Goal: Transaction & Acquisition: Purchase product/service

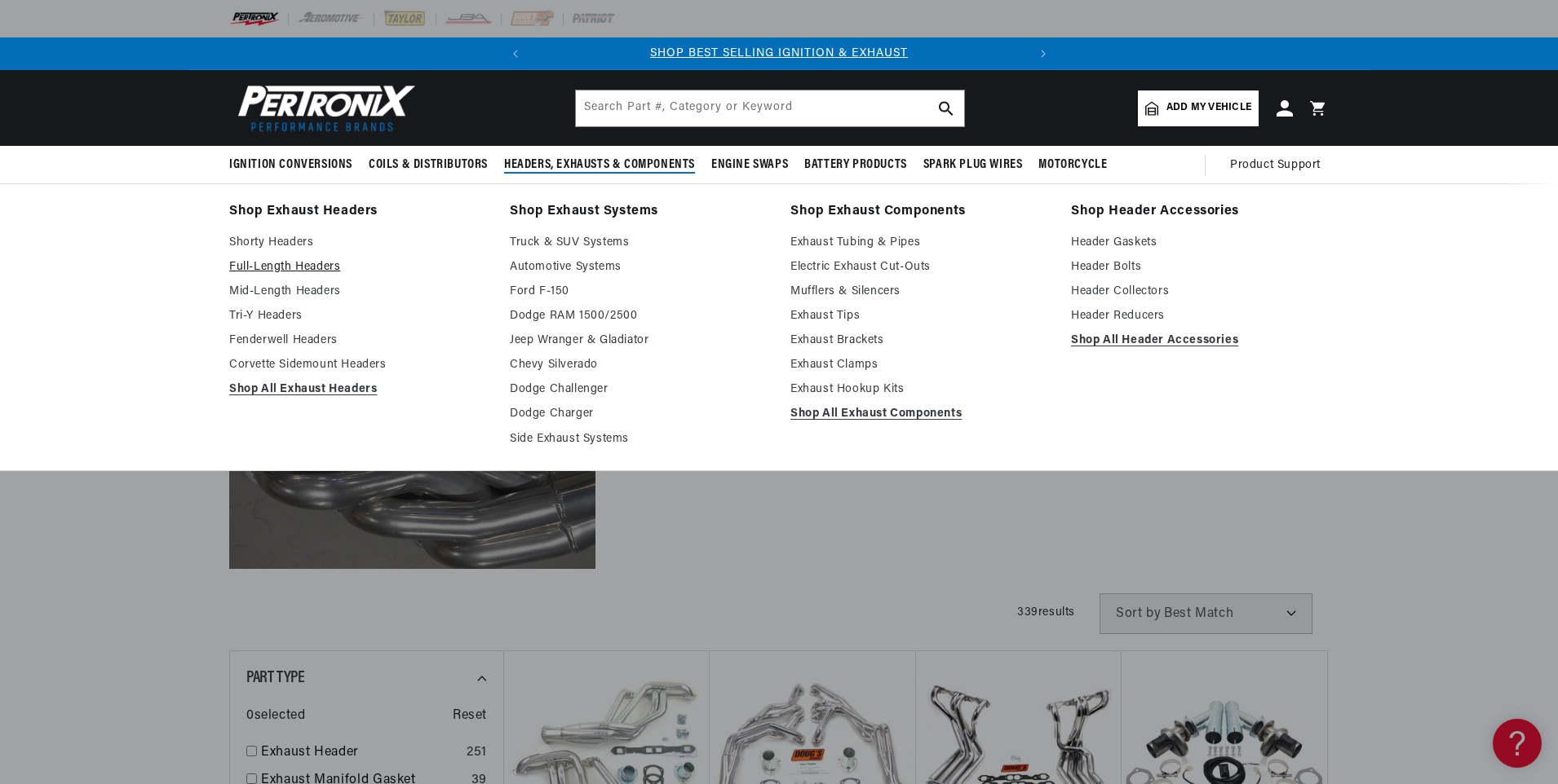
click at [295, 259] on link "Full-Length Headers" at bounding box center [357, 267] width 257 height 20
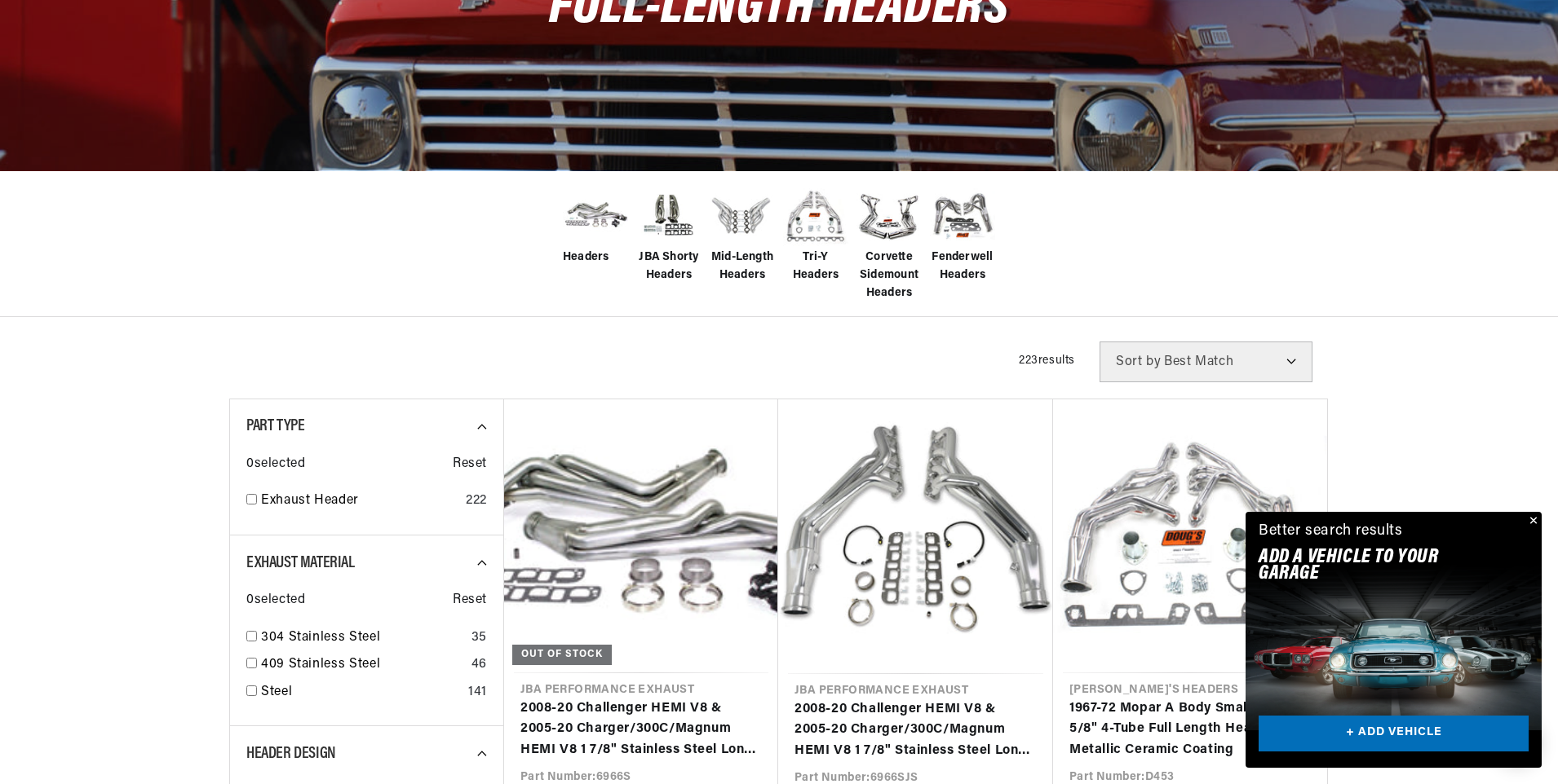
scroll to position [408, 0]
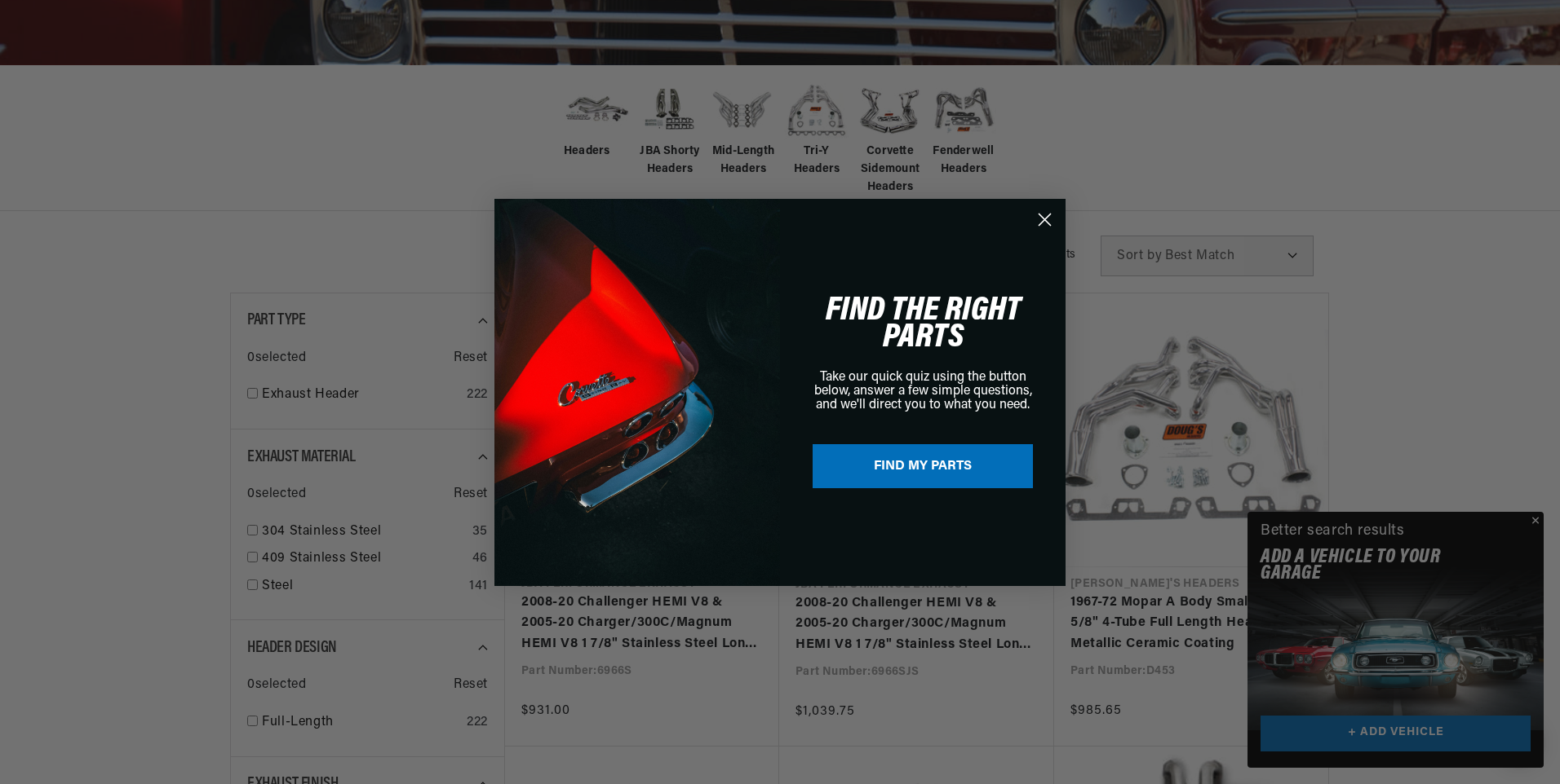
click at [1526, 521] on div "Close dialog FIND THE RIGHT PARTS Take our quick quiz using the button below, a…" at bounding box center [780, 392] width 1560 height 784
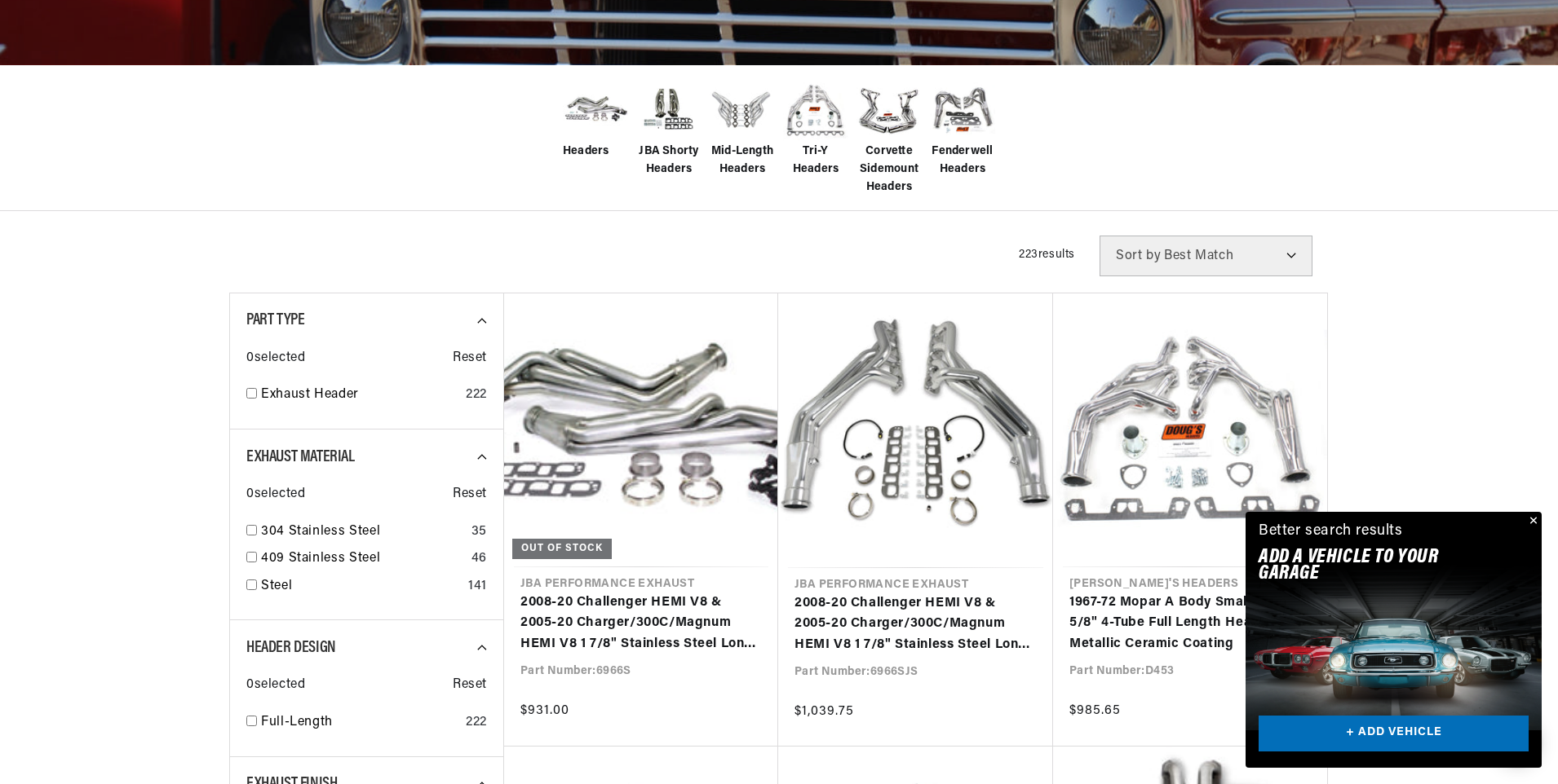
scroll to position [0, 494]
click at [1536, 521] on button "Close" at bounding box center [1531, 521] width 20 height 20
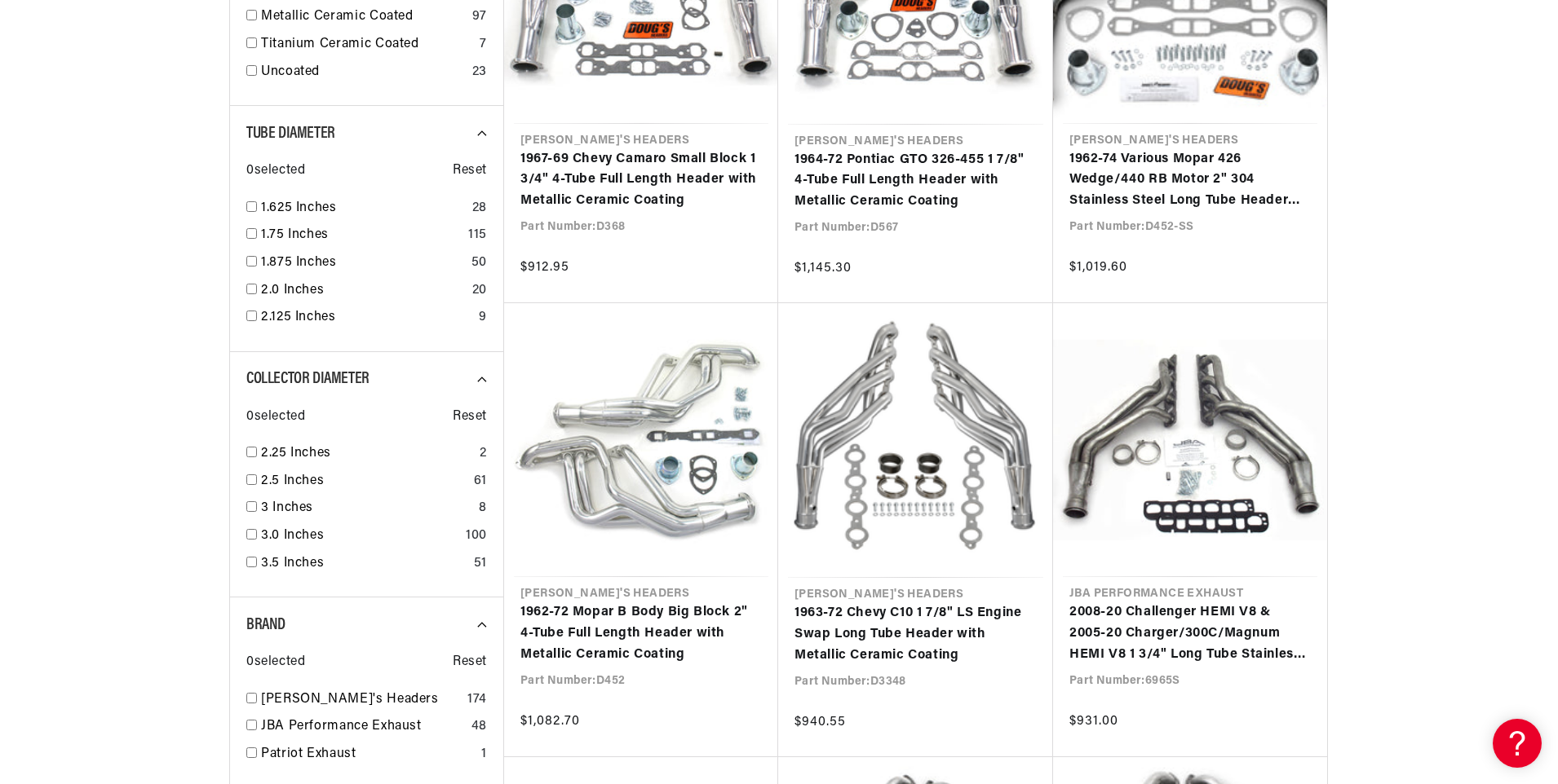
scroll to position [0, 0]
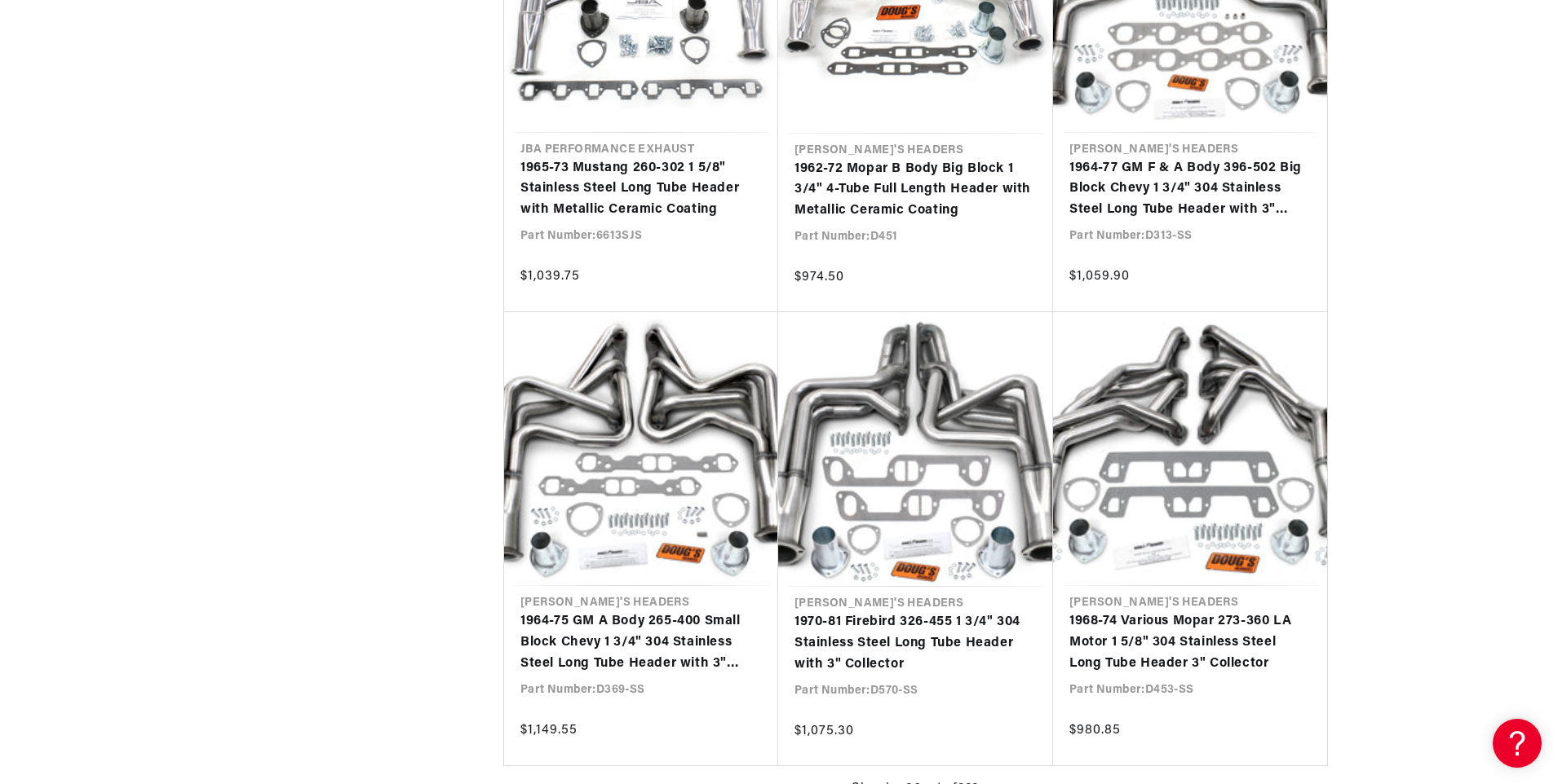
scroll to position [0, 494]
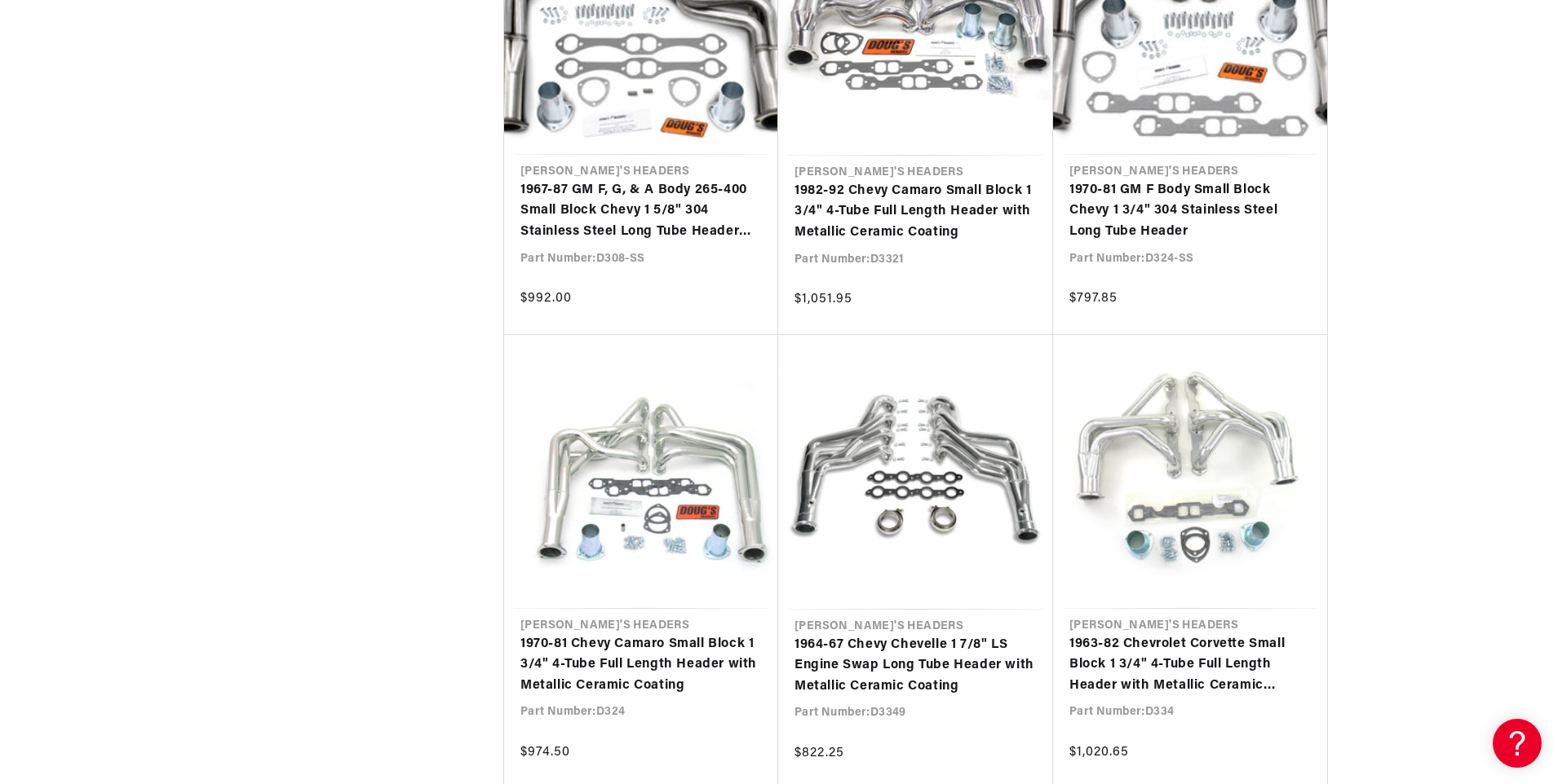
scroll to position [0, 337]
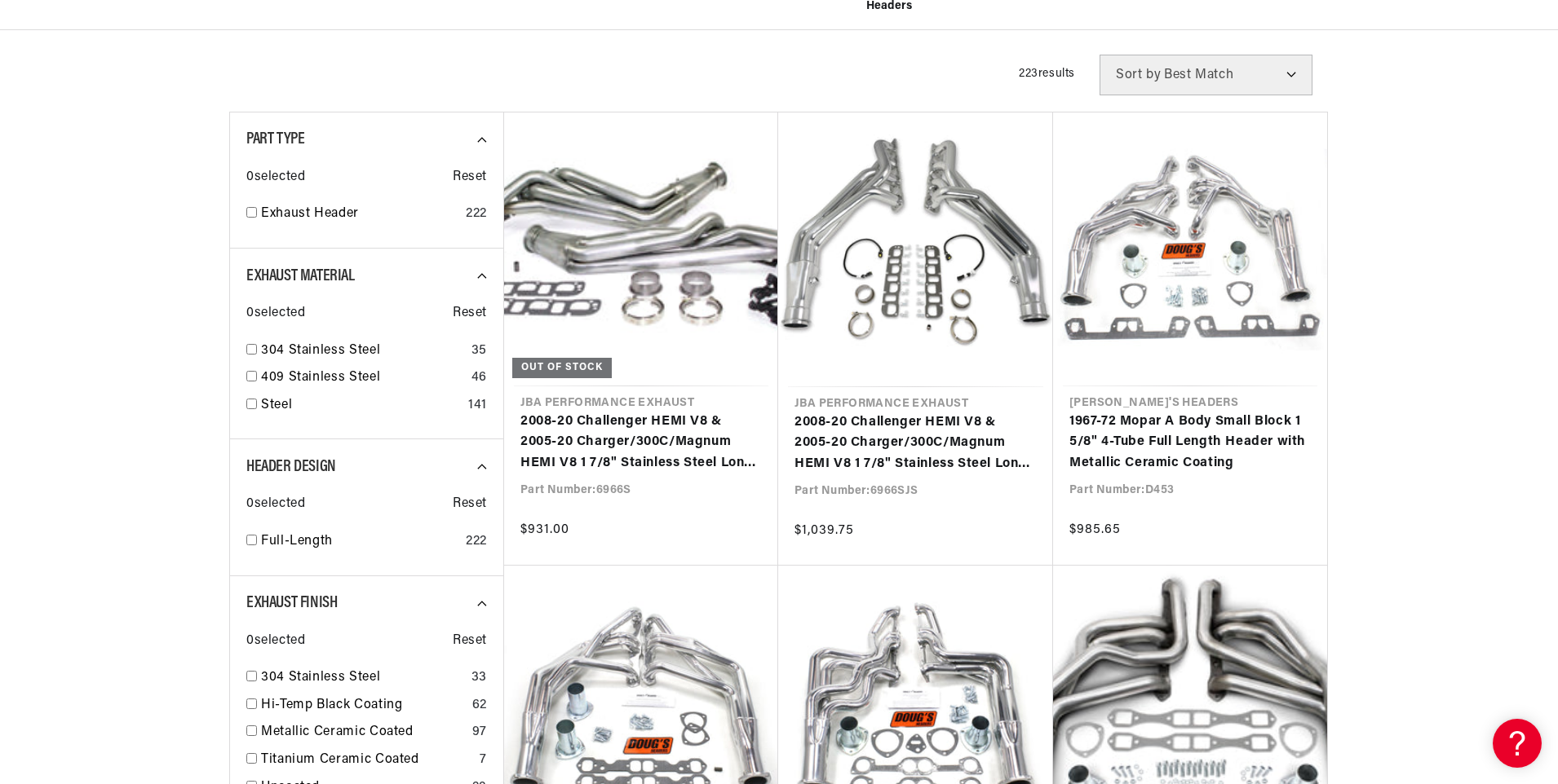
scroll to position [651, 0]
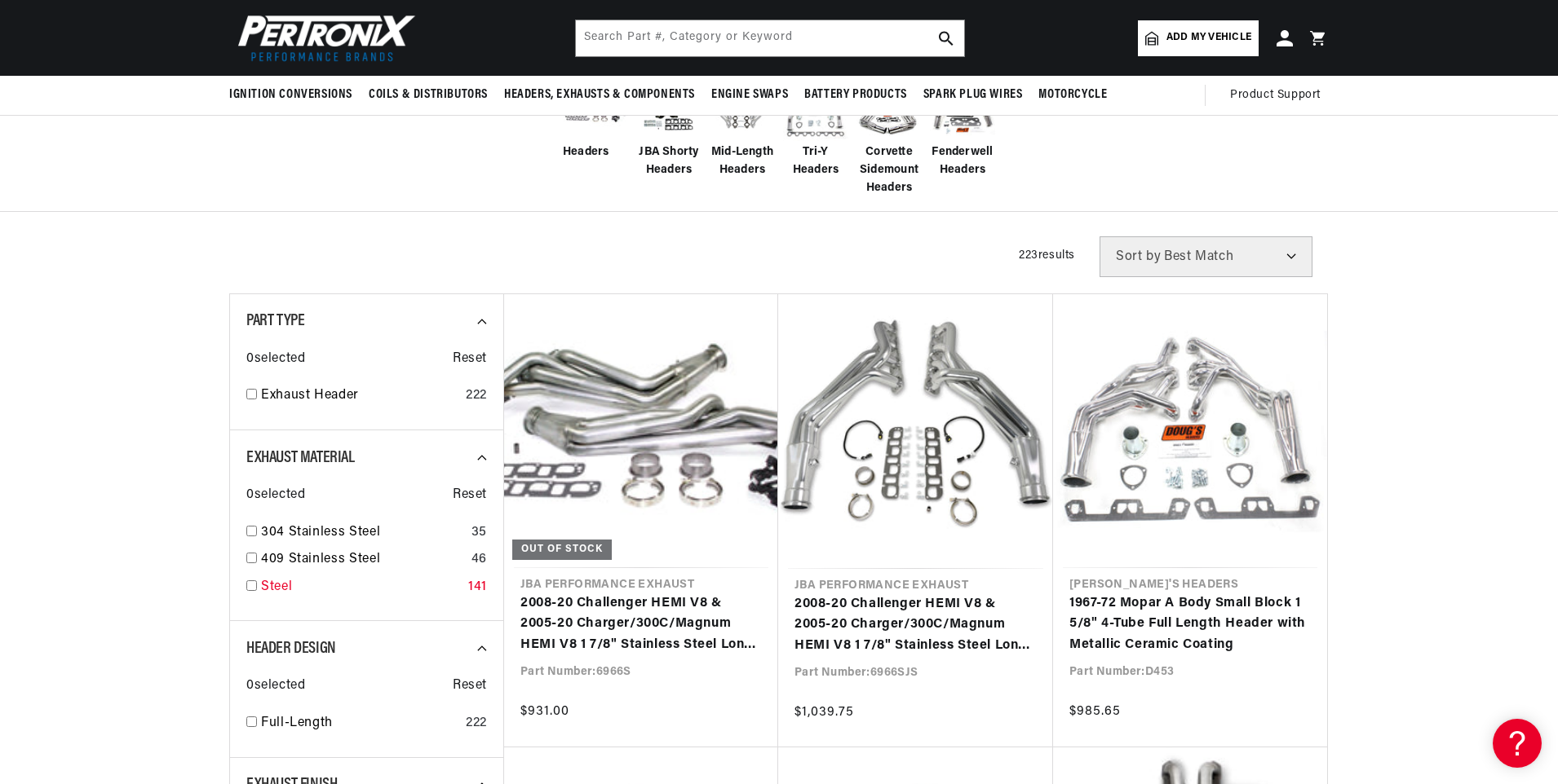
click at [251, 583] on input "checkbox" at bounding box center [252, 586] width 11 height 11
checkbox input "true"
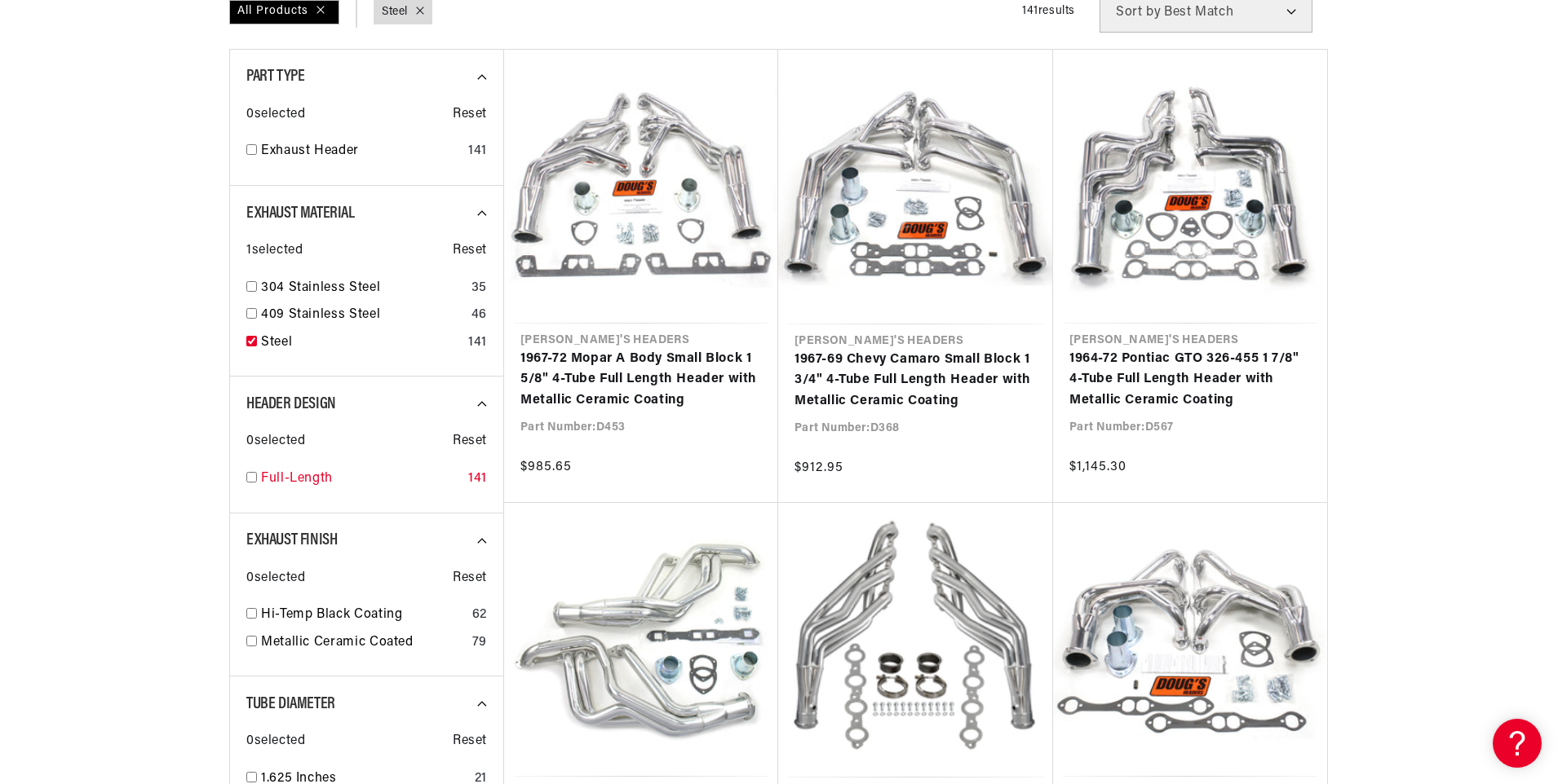
click at [249, 476] on input "checkbox" at bounding box center [252, 477] width 11 height 11
checkbox input "true"
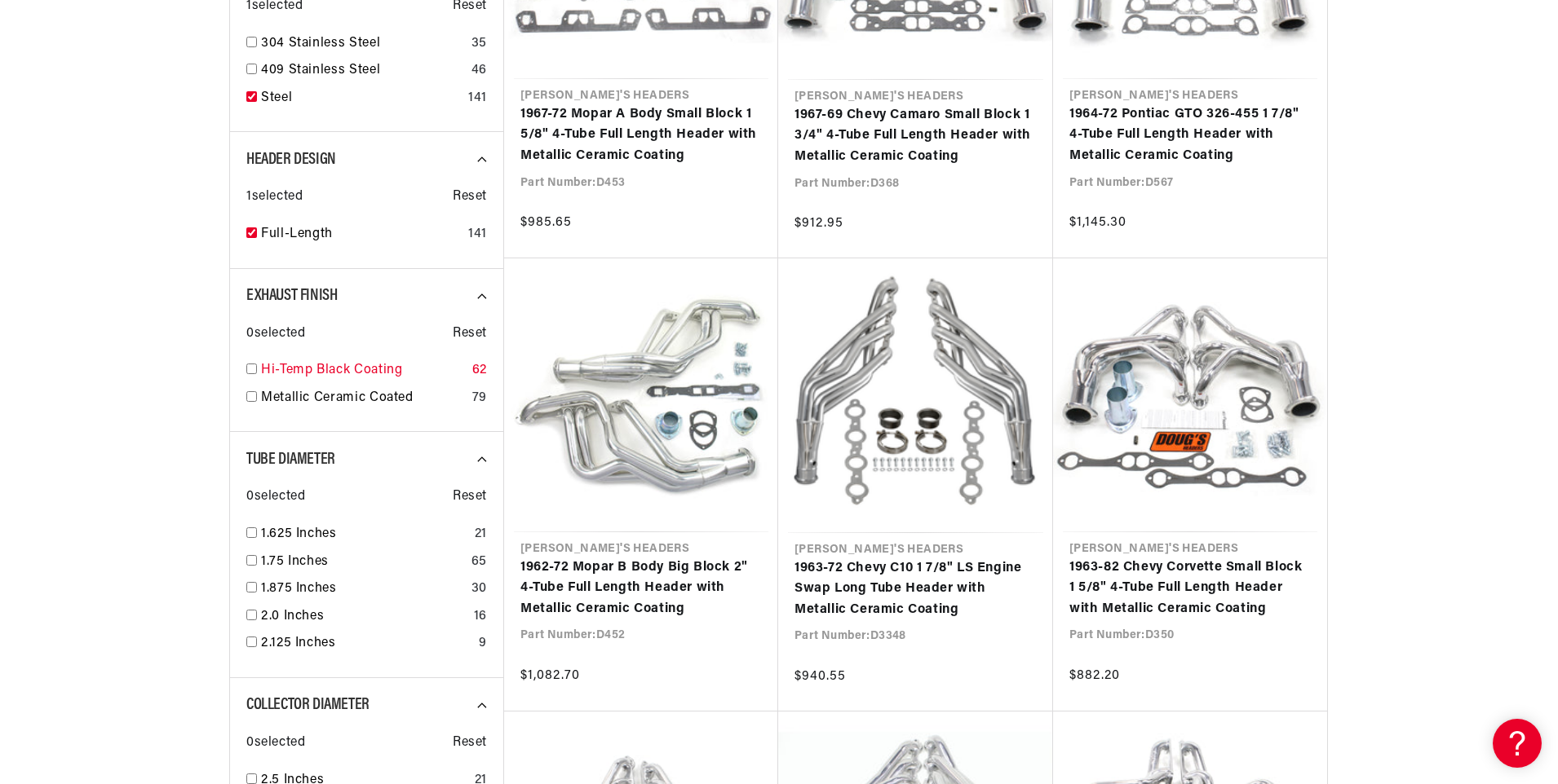
scroll to position [0, 126]
click at [251, 364] on input "checkbox" at bounding box center [252, 369] width 11 height 11
checkbox input "true"
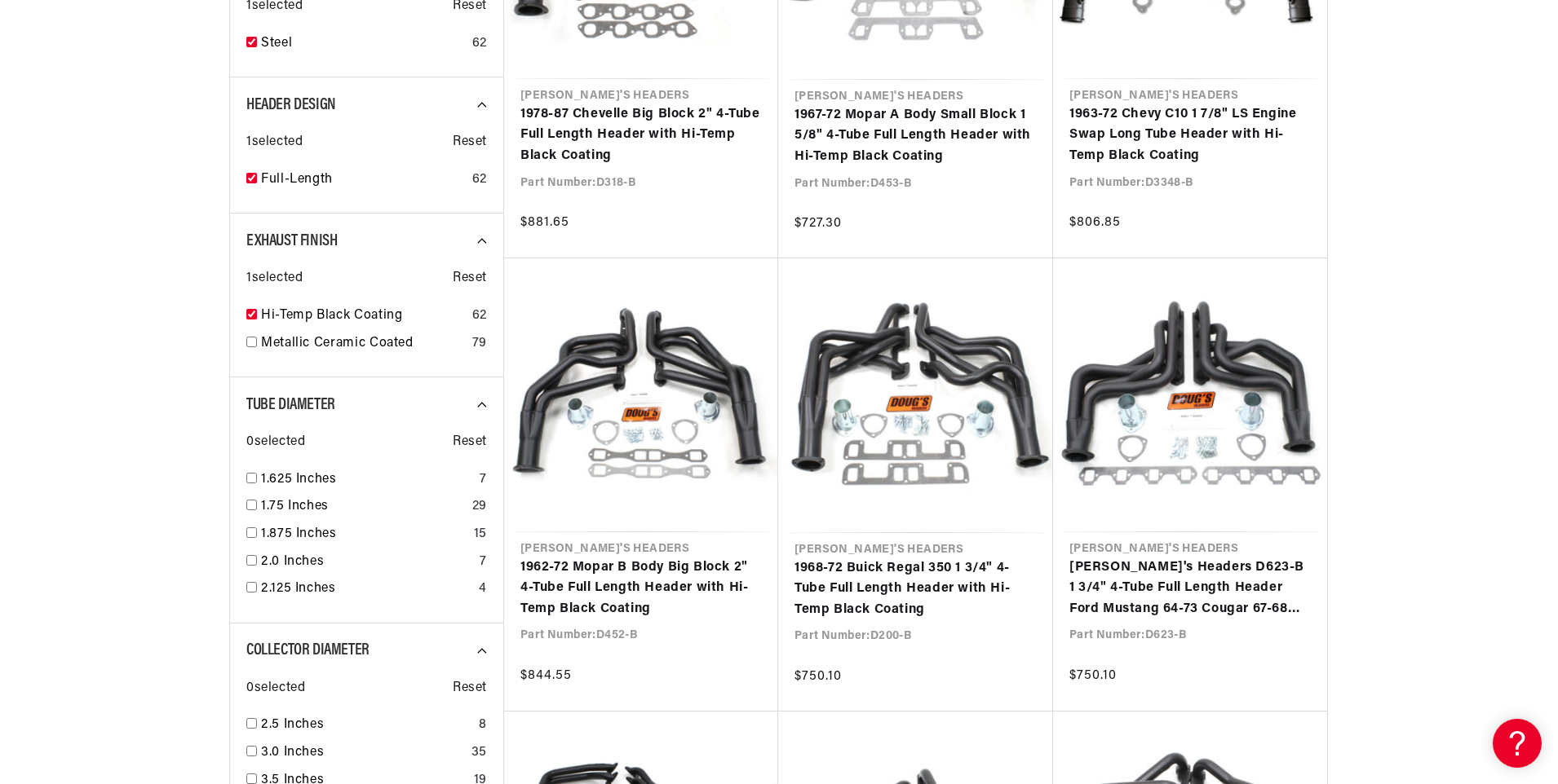
drag, startPoint x: 254, startPoint y: 479, endPoint x: 232, endPoint y: 481, distance: 22.1
click at [253, 479] on input "checkbox" at bounding box center [252, 478] width 11 height 11
checkbox input "true"
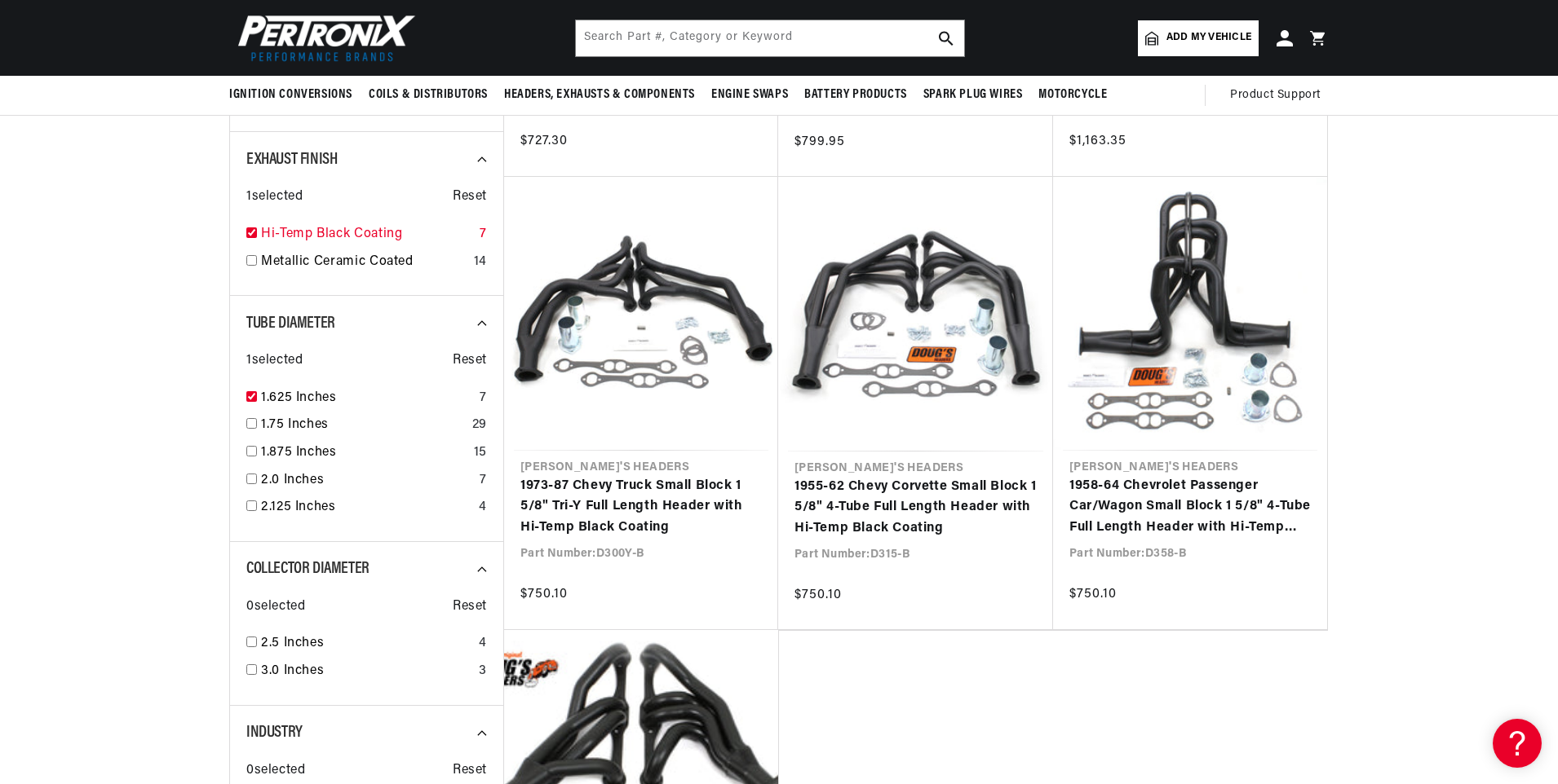
scroll to position [0, 494]
drag, startPoint x: 250, startPoint y: 230, endPoint x: 247, endPoint y: 252, distance: 22.2
click at [250, 232] on input "checkbox" at bounding box center [252, 233] width 11 height 11
checkbox input "false"
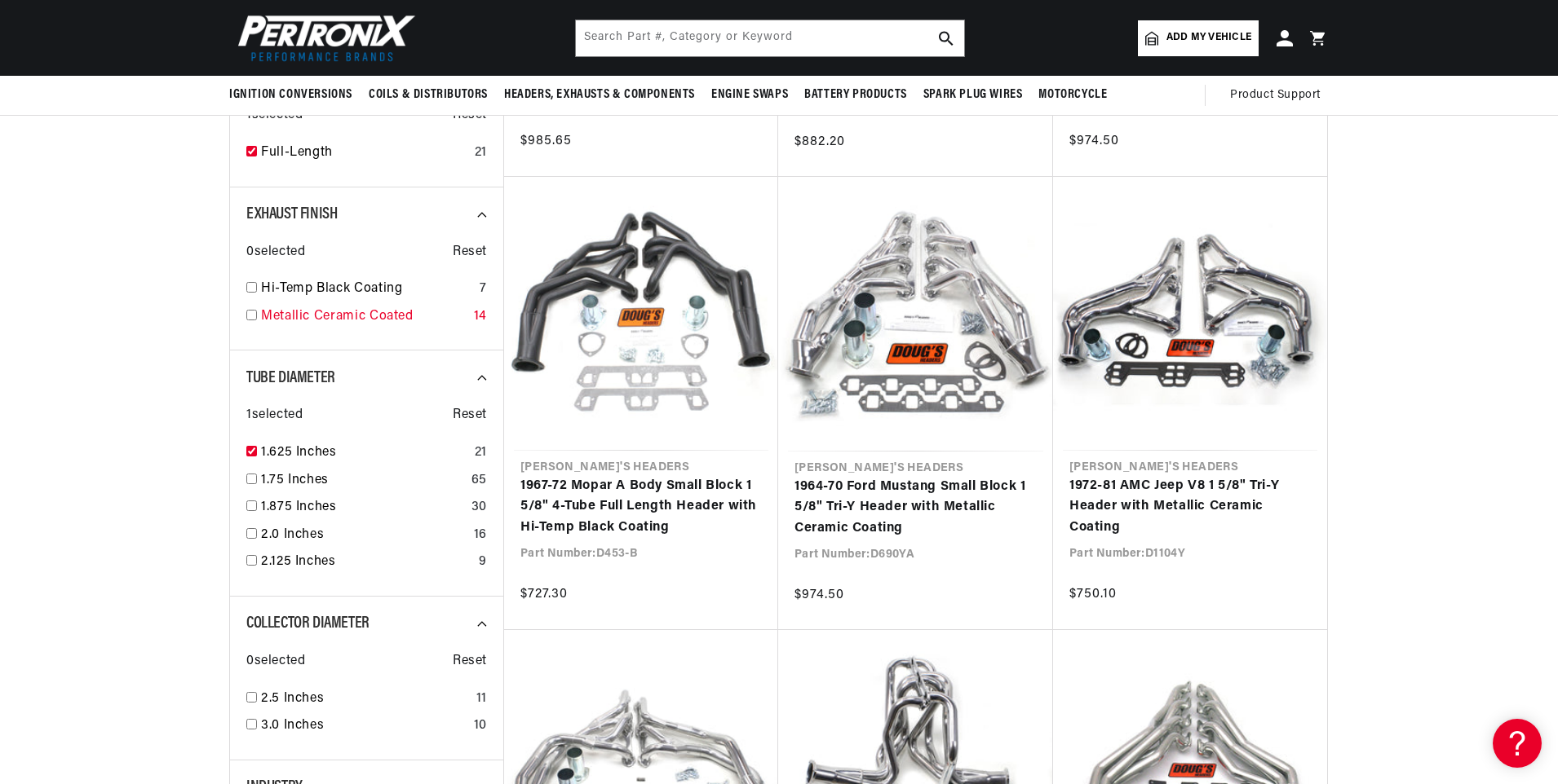
click at [252, 315] on input "checkbox" at bounding box center [252, 315] width 11 height 11
checkbox input "true"
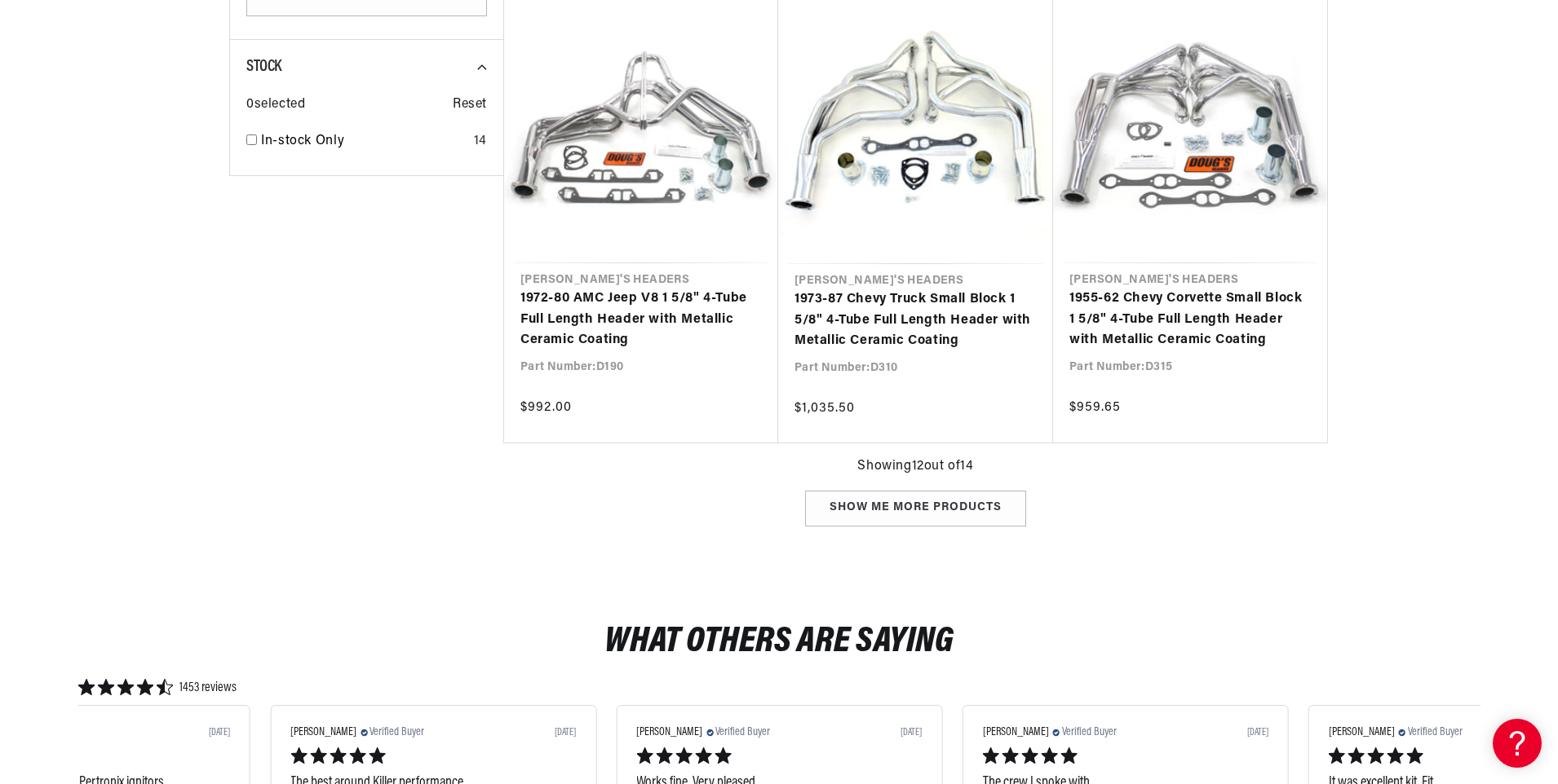
scroll to position [2119, 0]
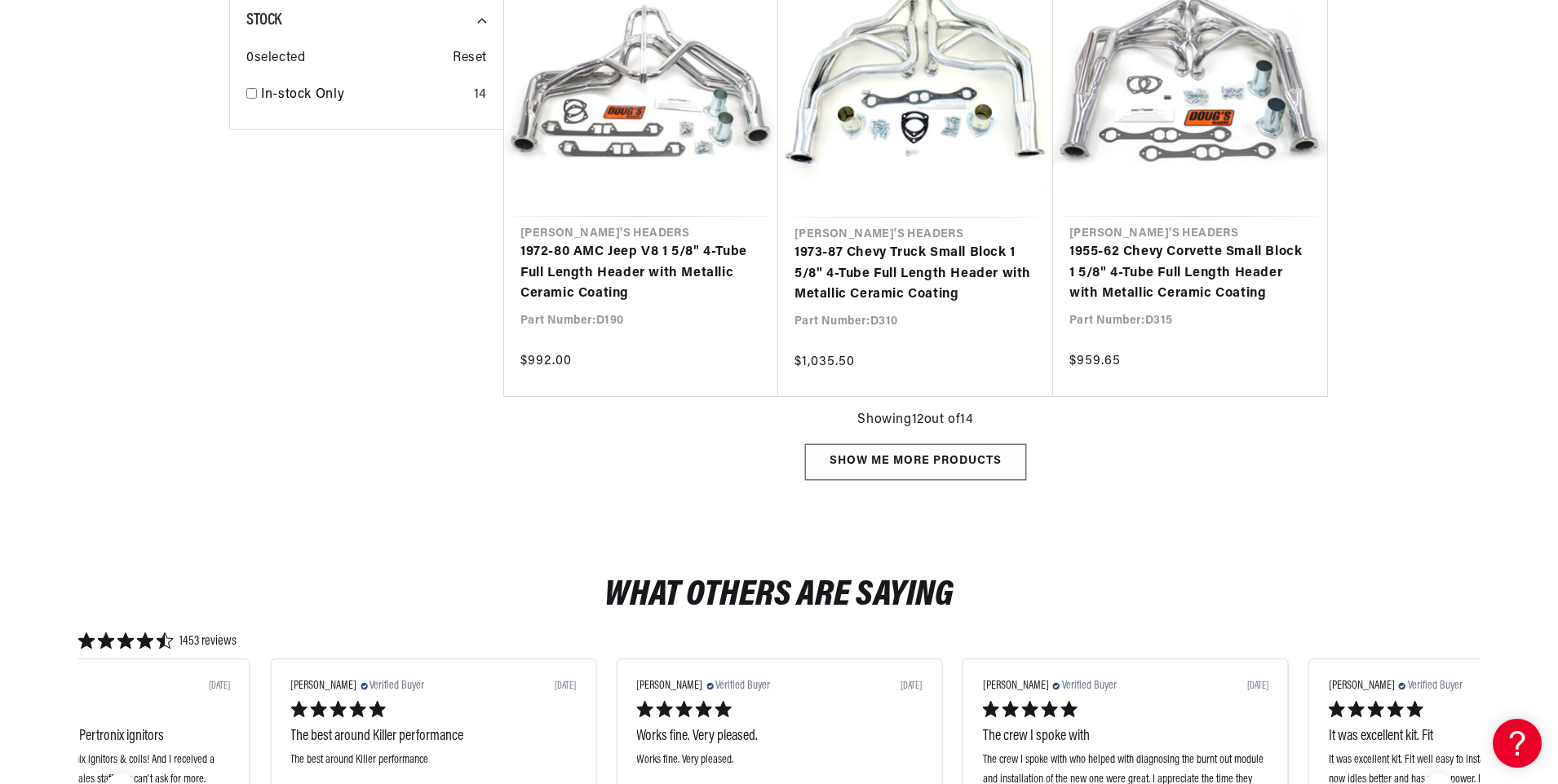
click at [856, 469] on div "Show me more products" at bounding box center [915, 462] width 221 height 36
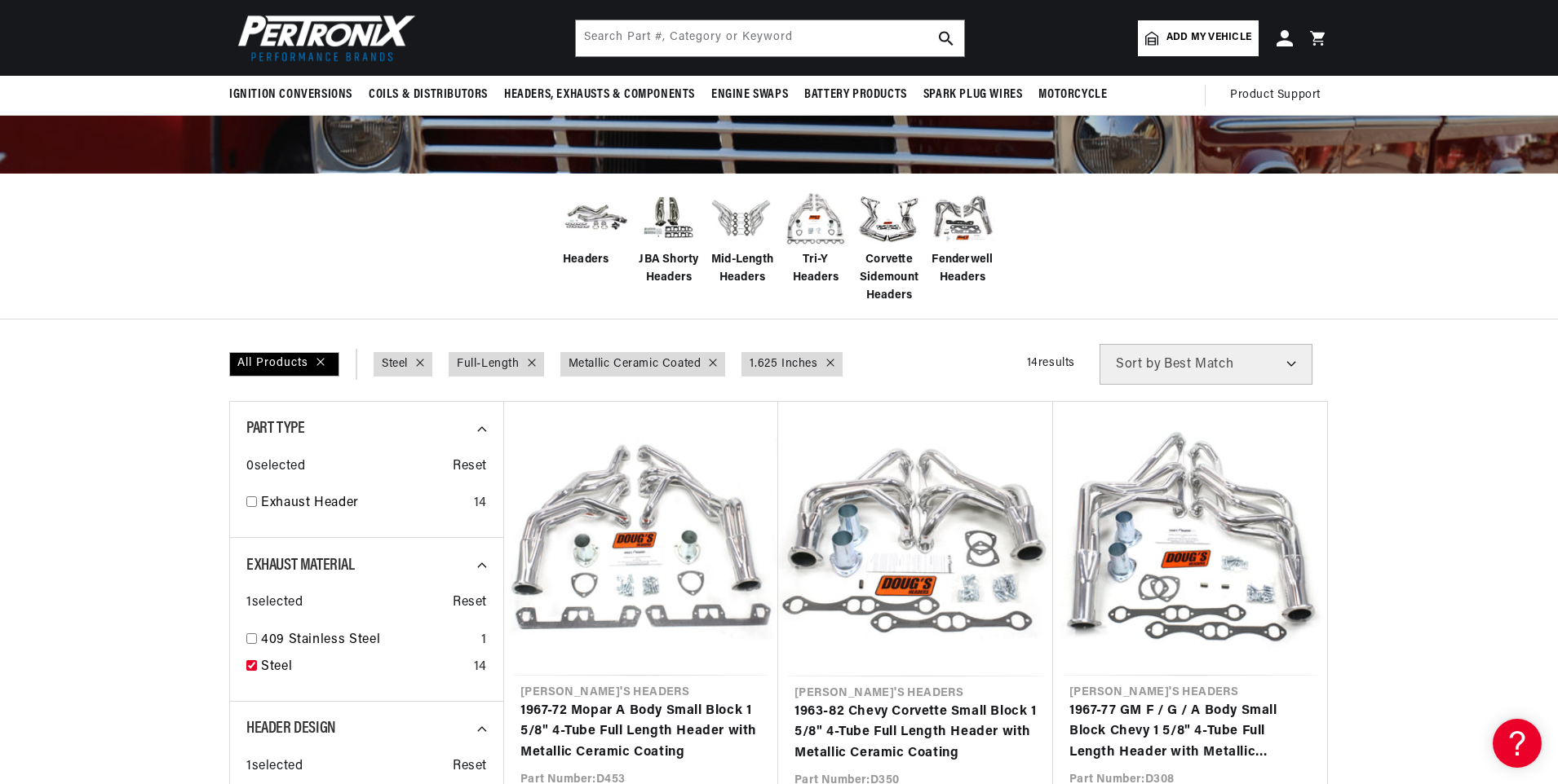
scroll to position [81, 0]
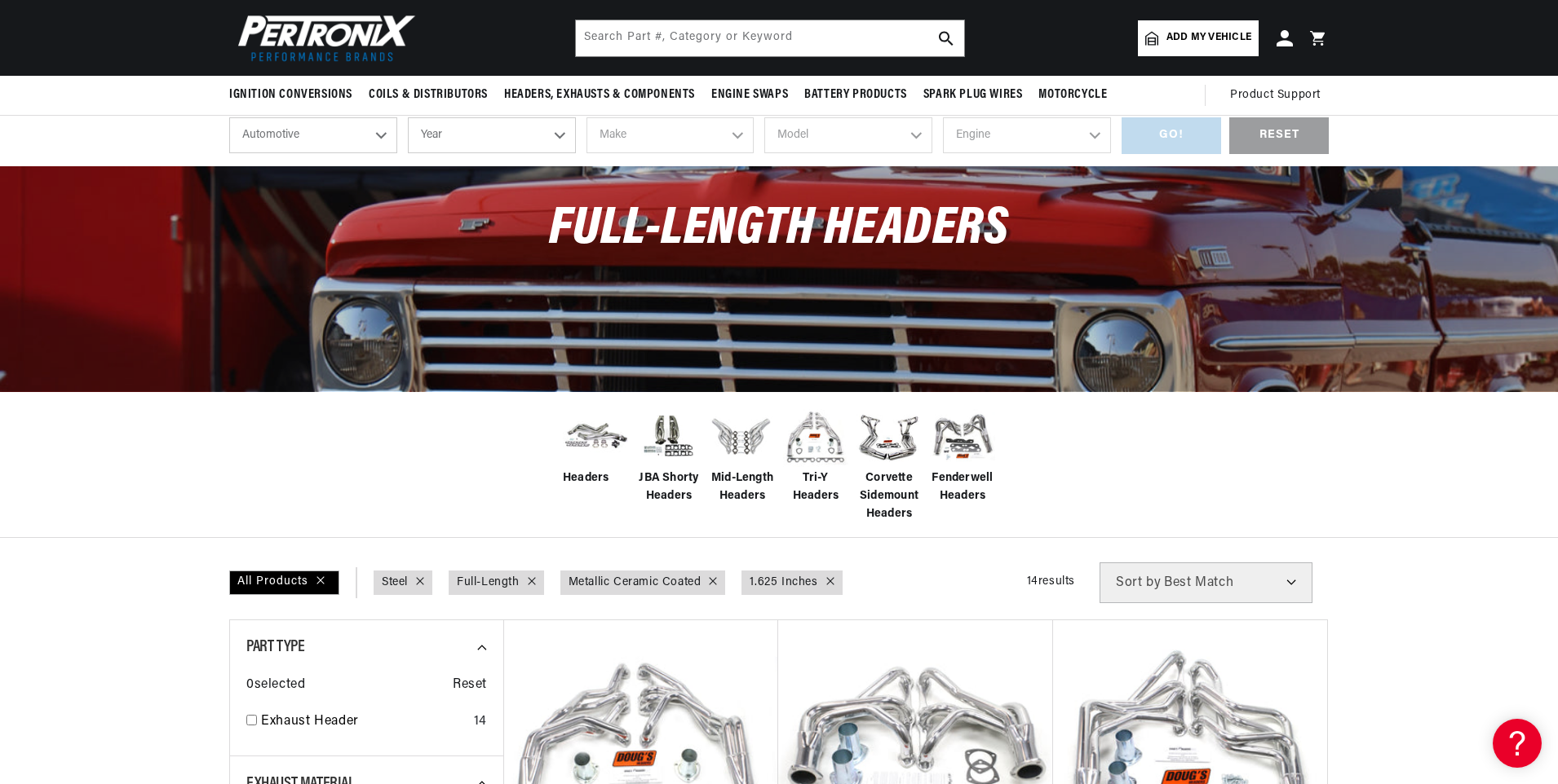
click at [1195, 35] on span "Add my vehicle" at bounding box center [1208, 37] width 85 height 15
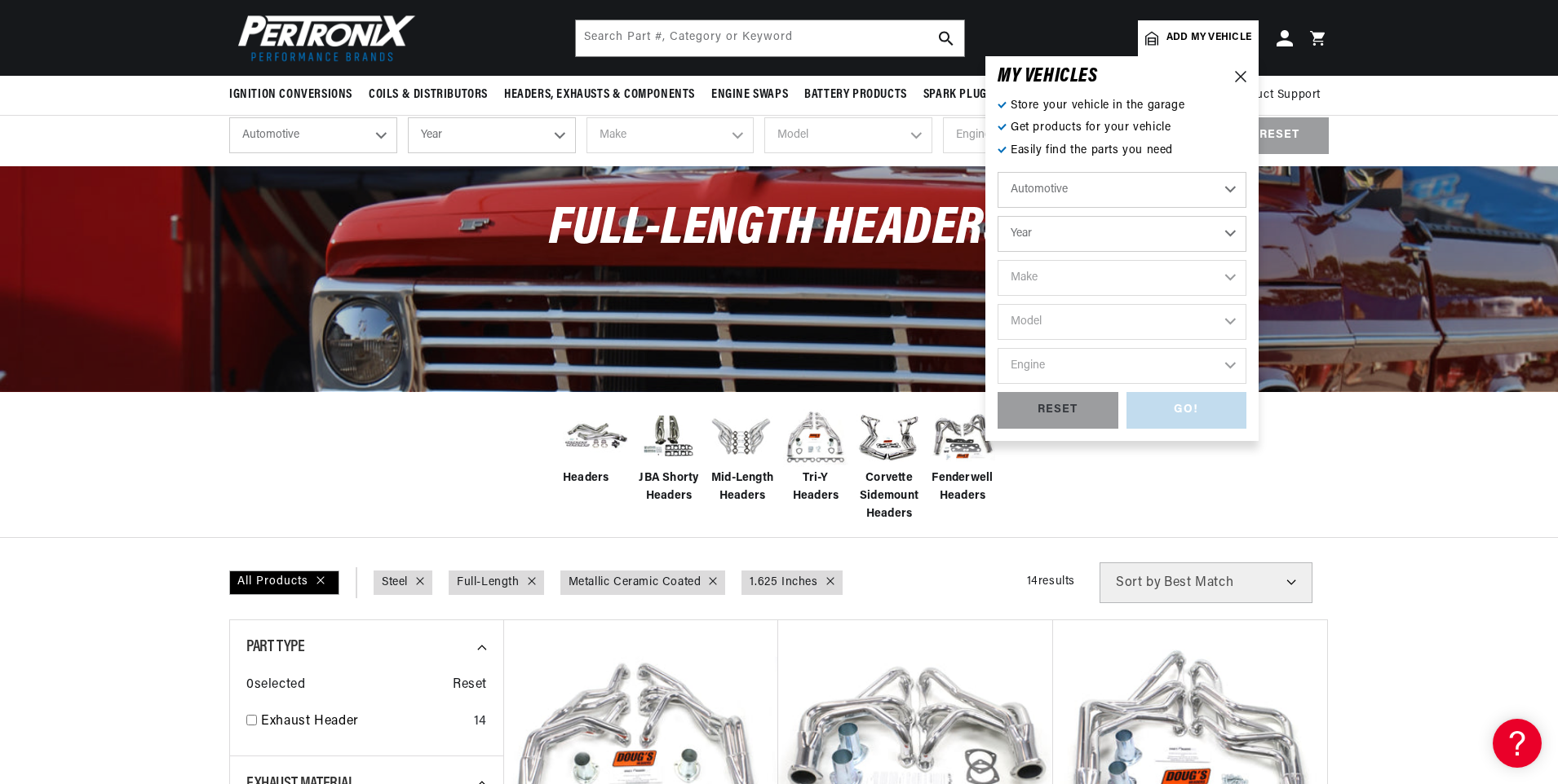
scroll to position [0, 494]
click at [1221, 238] on select "Year [DATE] 2023 2022 2021 2020 2019 2018 2017 2016 2015 2014 2013 2012 2011 20…" at bounding box center [1121, 234] width 248 height 36
select select "1966"
click at [997, 216] on select "Year [DATE] 2023 2022 2021 2020 2019 2018 2017 2016 2015 2014 2013 2012 2011 20…" at bounding box center [1121, 234] width 248 height 36
select select "1966"
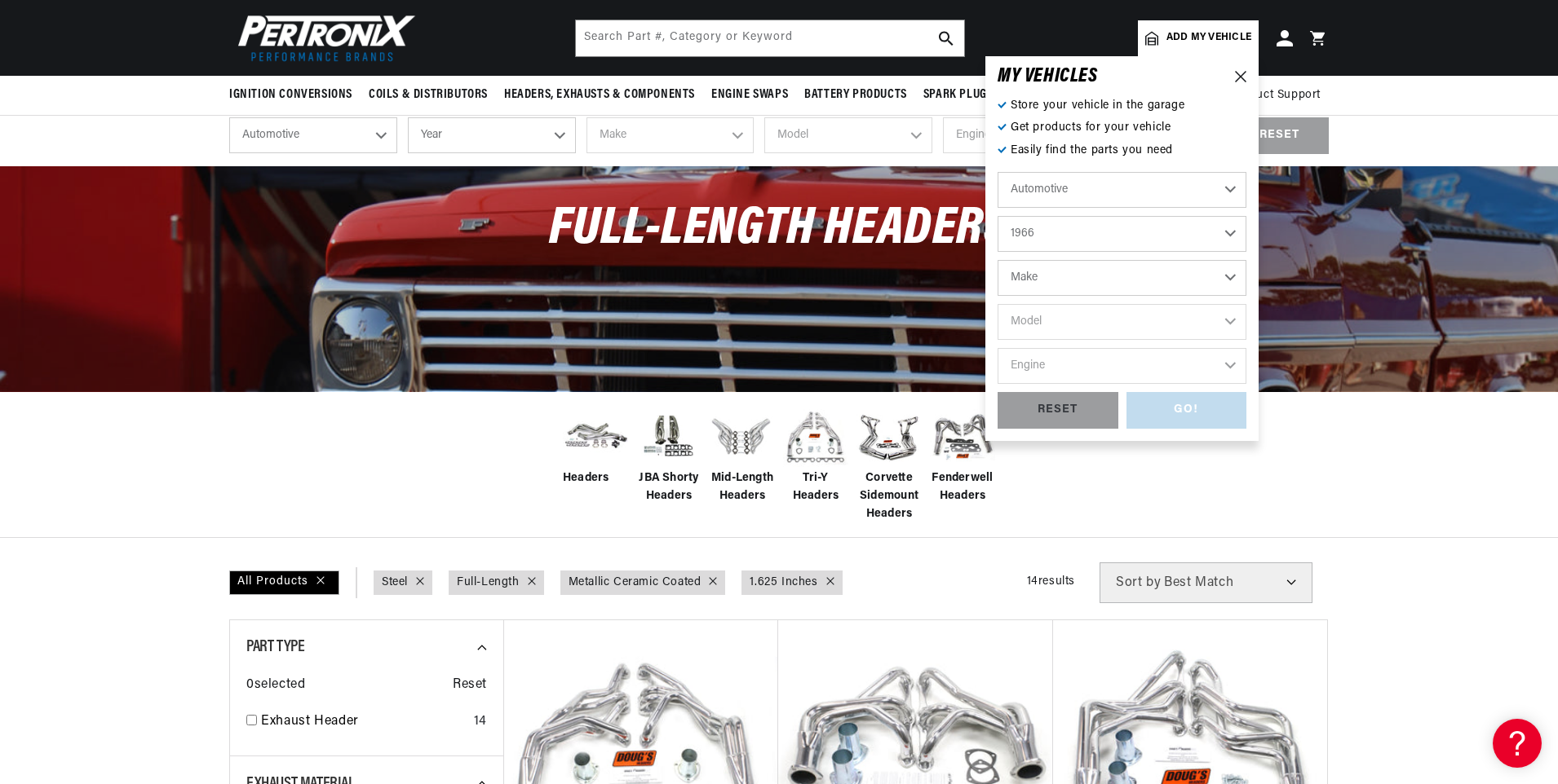
click at [1224, 278] on select "Make Alfa Romeo American Motors Aston [PERSON_NAME][GEOGRAPHIC_DATA] [PERSON_NA…" at bounding box center [1121, 278] width 248 height 36
select select "Chevrolet"
click at [997, 260] on select "Make Alfa Romeo American Motors Aston [PERSON_NAME][GEOGRAPHIC_DATA] [PERSON_NA…" at bounding box center [1121, 278] width 248 height 36
select select "Chevrolet"
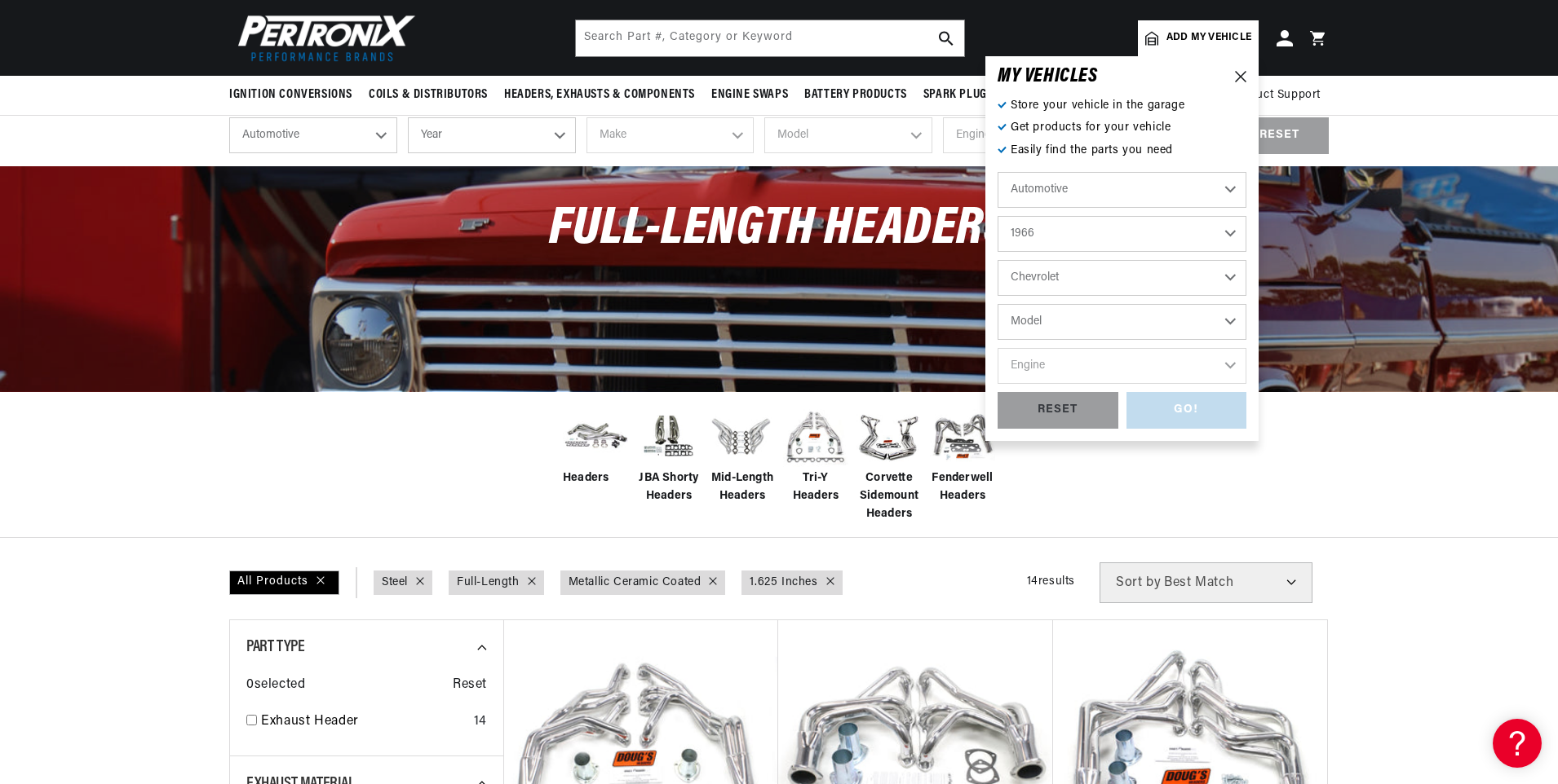
click at [1229, 320] on select "Model [GEOGRAPHIC_DATA] [GEOGRAPHIC_DATA] C10 Pickup C20 Pickup C30 Pickup C50 …" at bounding box center [1121, 322] width 248 height 36
select select "Chevelle"
click at [997, 304] on select "Model [GEOGRAPHIC_DATA] [GEOGRAPHIC_DATA] C10 Pickup C20 Pickup C30 Pickup C50 …" at bounding box center [1121, 322] width 248 height 36
select select "Chevelle"
click at [1227, 364] on select "Engine 5.7L 6.6L 7.4L 194cid / 3.2L 230cid / 3.8L 250cid / 4.1L 283cid / 4.6L 3…" at bounding box center [1121, 366] width 248 height 36
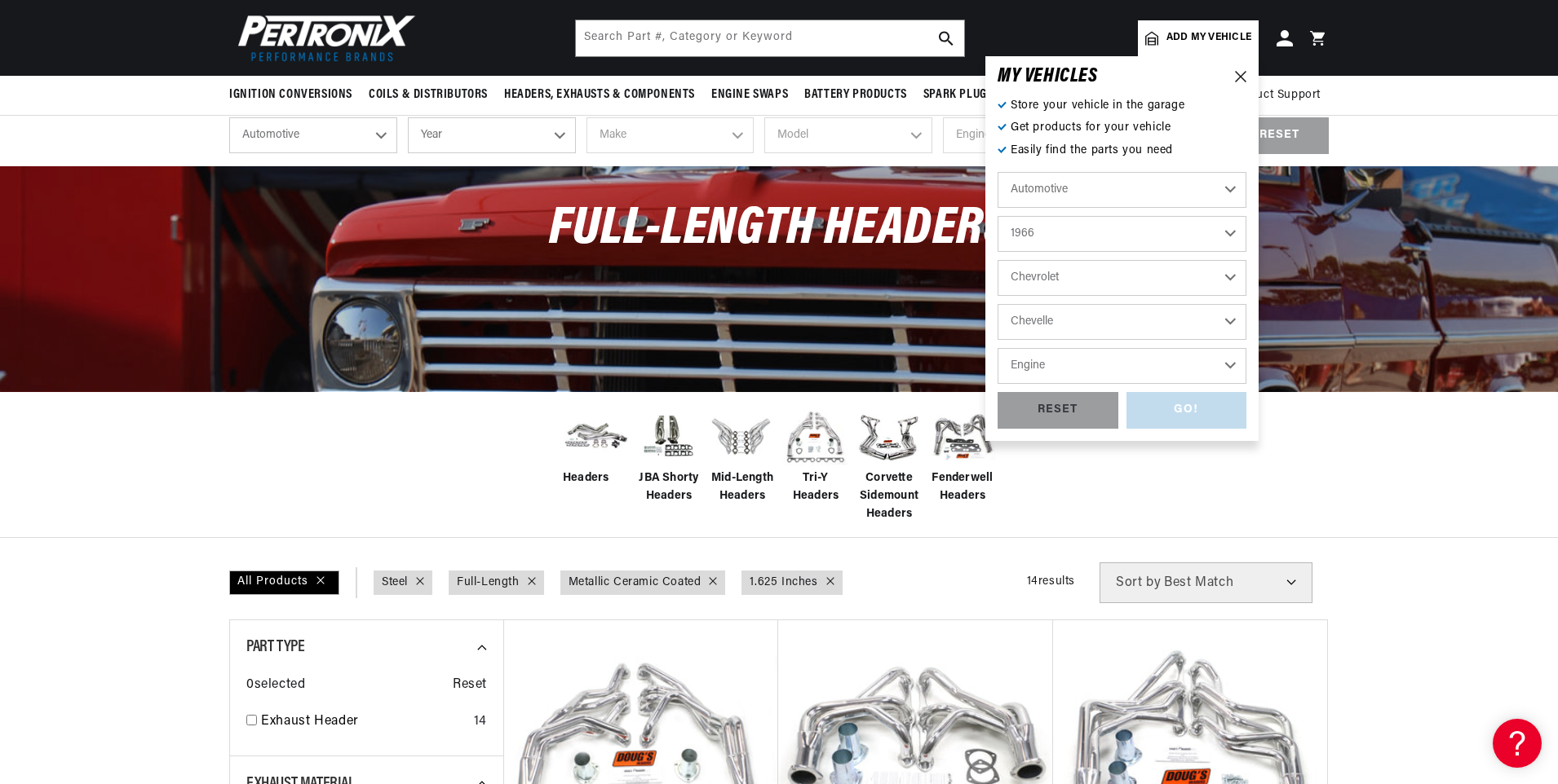
scroll to position [0, 494]
select select "327cid-5.4L"
click at [997, 348] on select "Engine 5.7L 6.6L 7.4L 194cid / 3.2L 230cid / 3.8L 250cid / 4.1L 283cid / 4.6L 3…" at bounding box center [1121, 366] width 248 height 36
select select "327cid-5.4L"
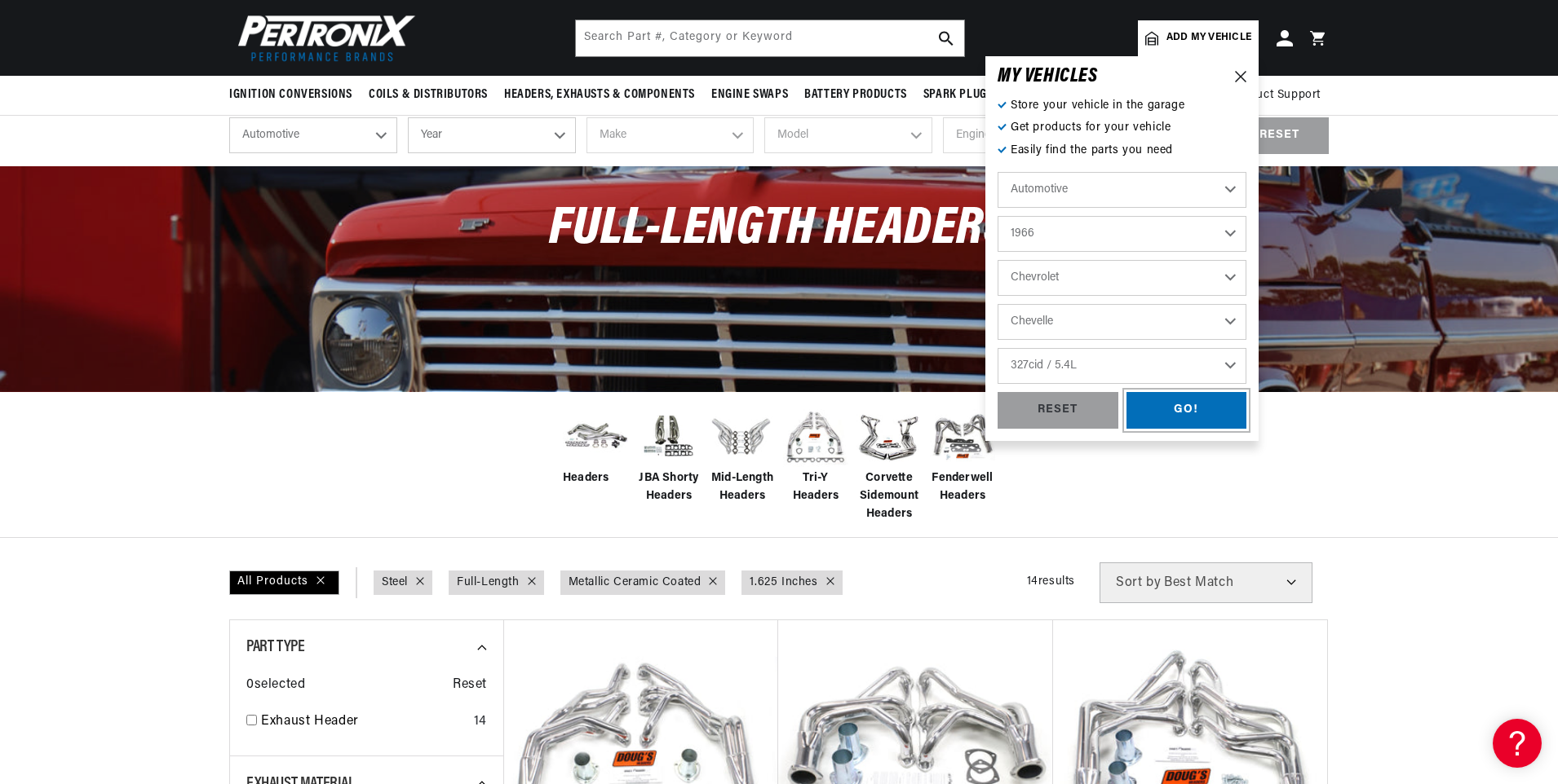
click at [1174, 403] on div "GO!" at bounding box center [1187, 410] width 121 height 36
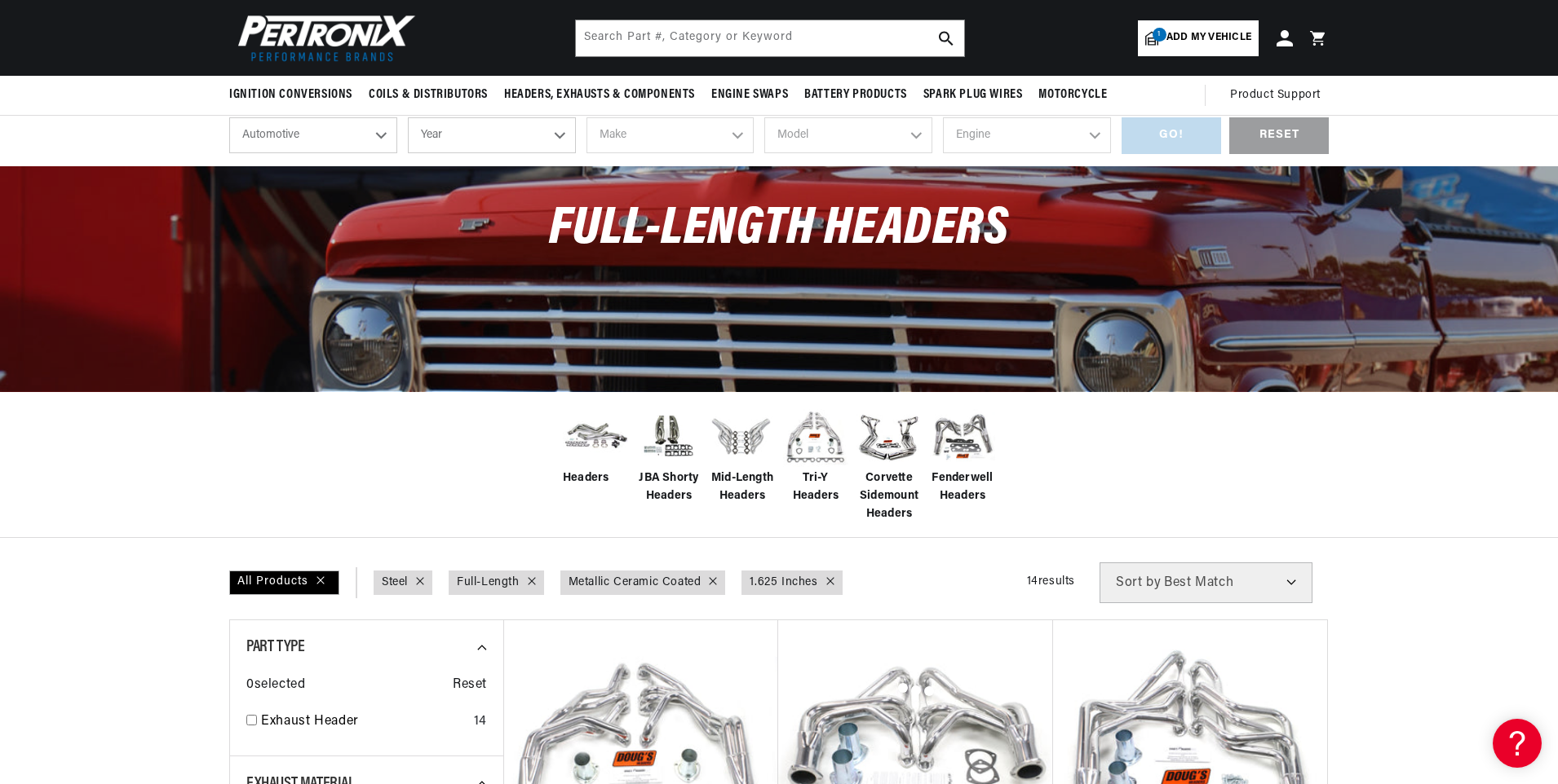
scroll to position [0, 494]
select select "1966"
select select "Chevrolet"
select select "Chevelle"
select select "327cid-5.4L"
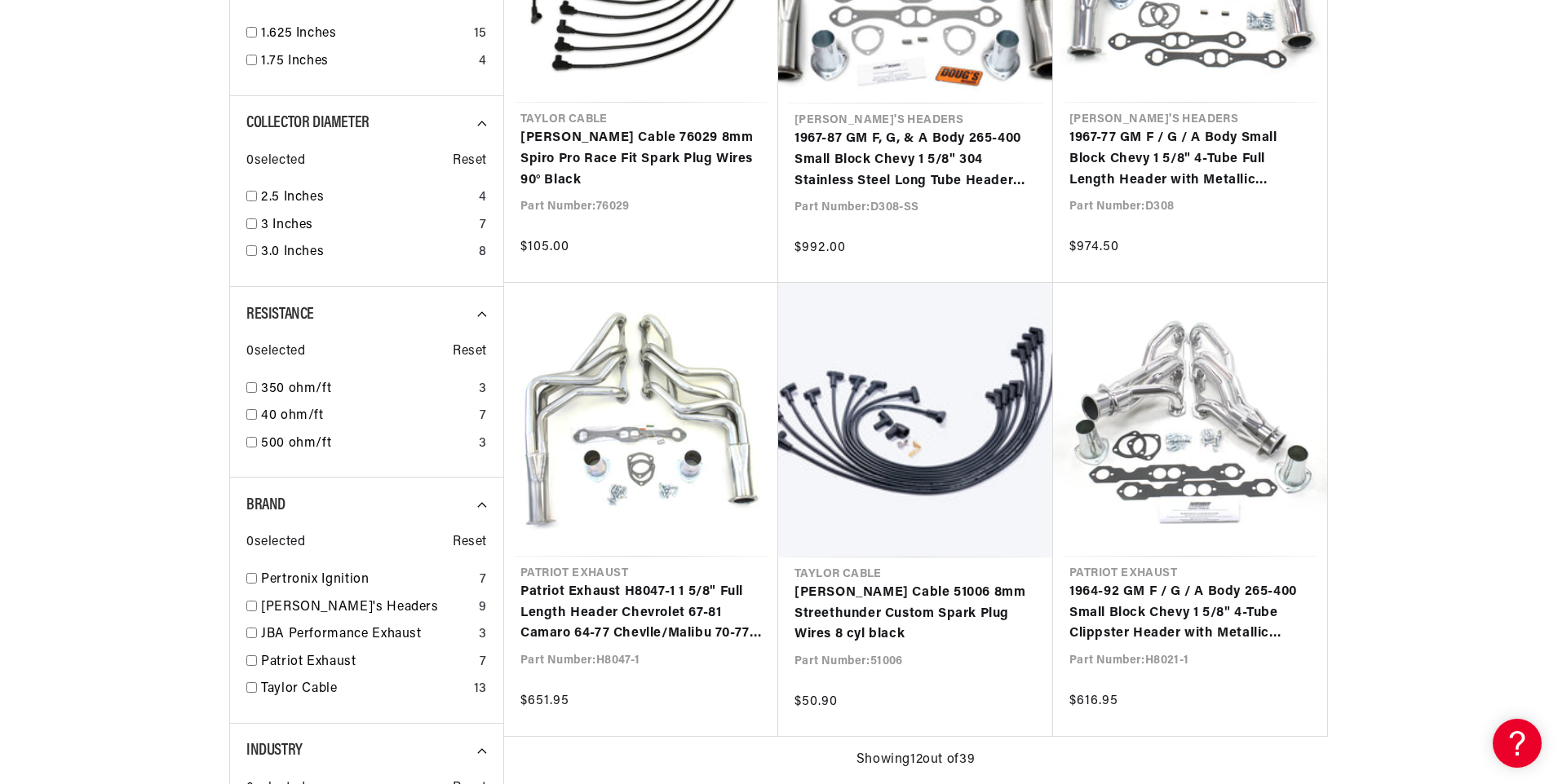
scroll to position [0, 494]
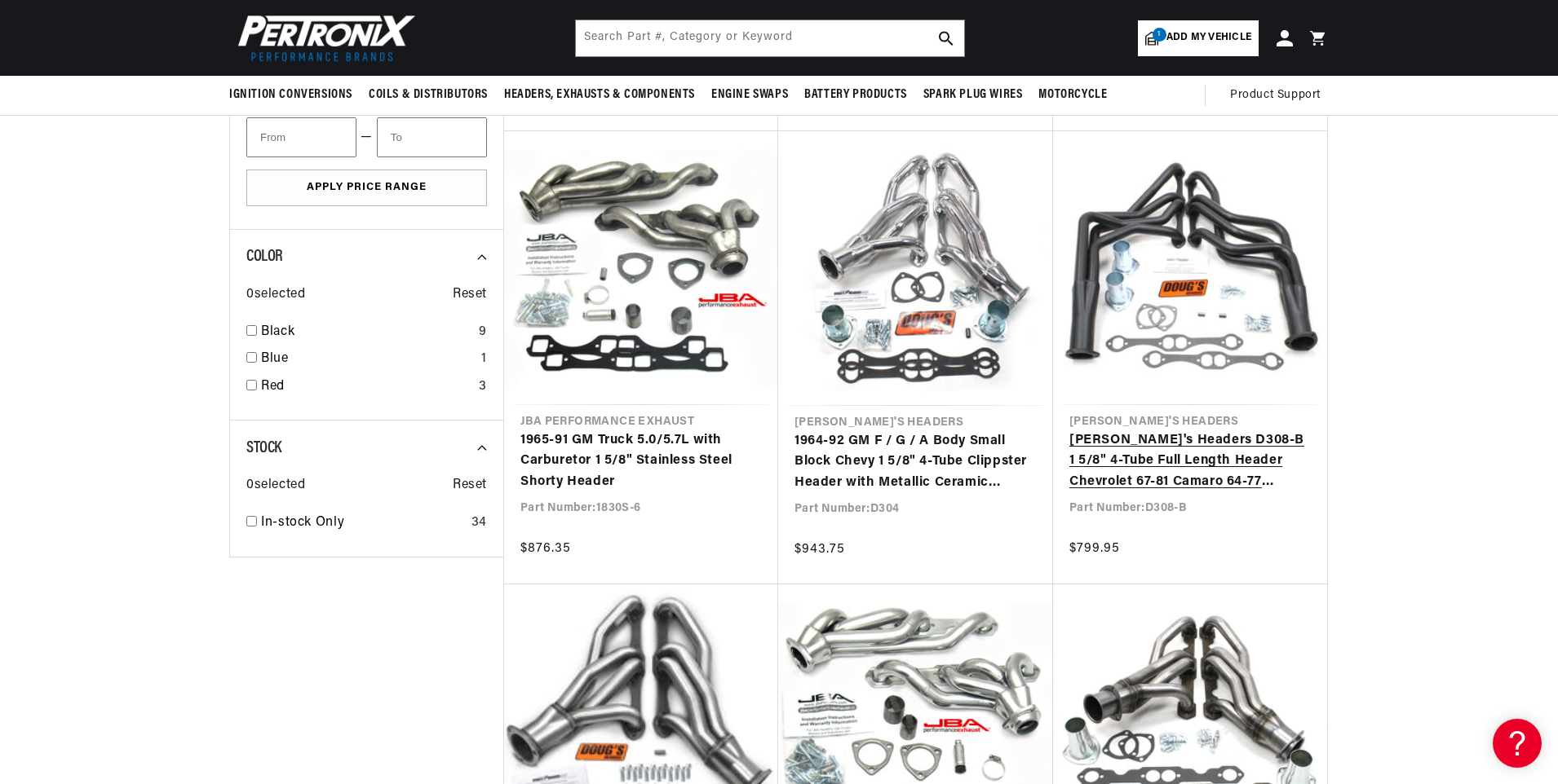
click at [1174, 431] on link "[PERSON_NAME]'s Headers D308-B 1 5/8" 4-Tube Full Length Header Chevrolet 67-81…" at bounding box center [1189, 462] width 241 height 63
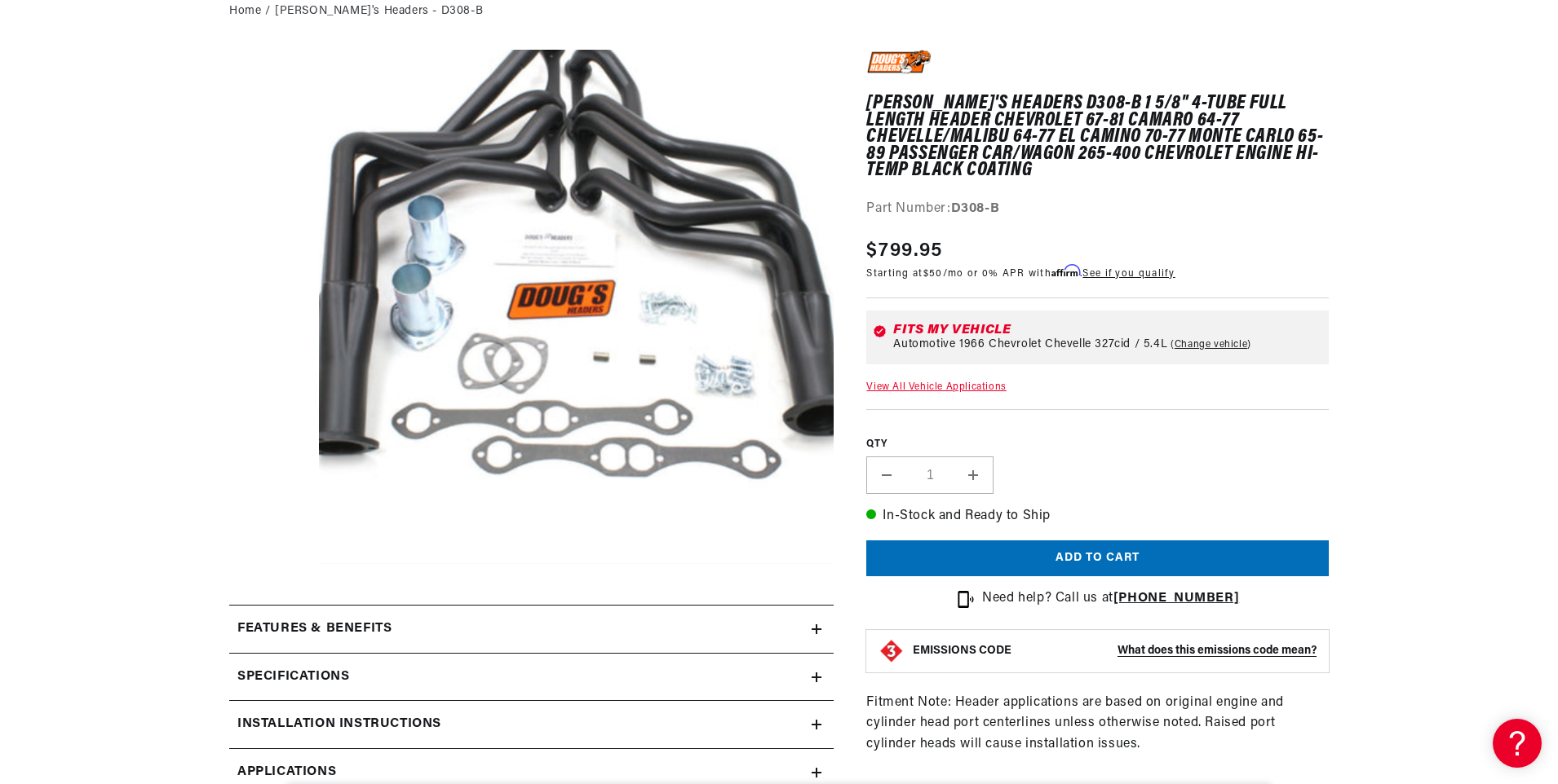
scroll to position [489, 0]
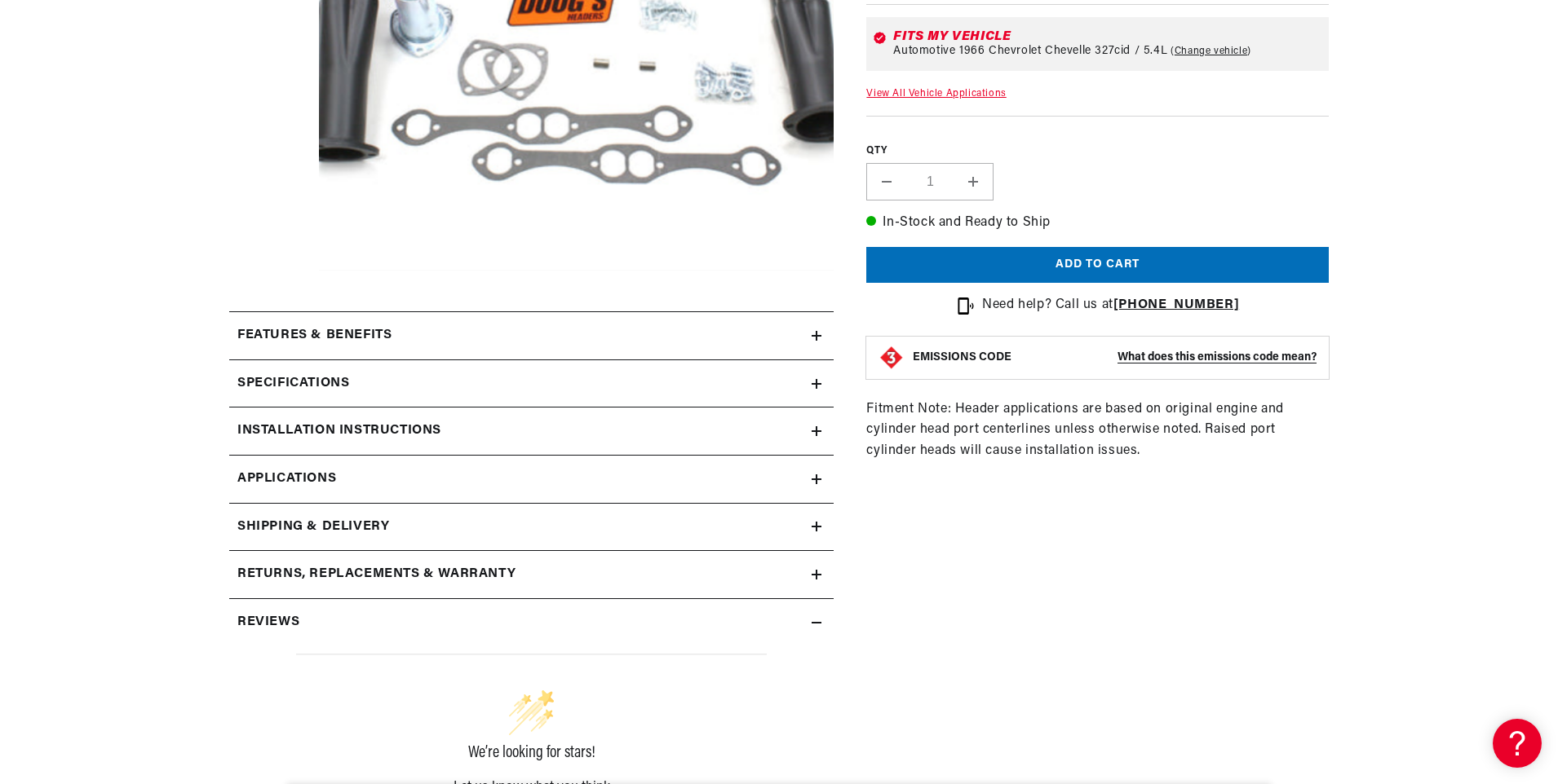
click at [818, 335] on icon at bounding box center [816, 335] width 10 height 10
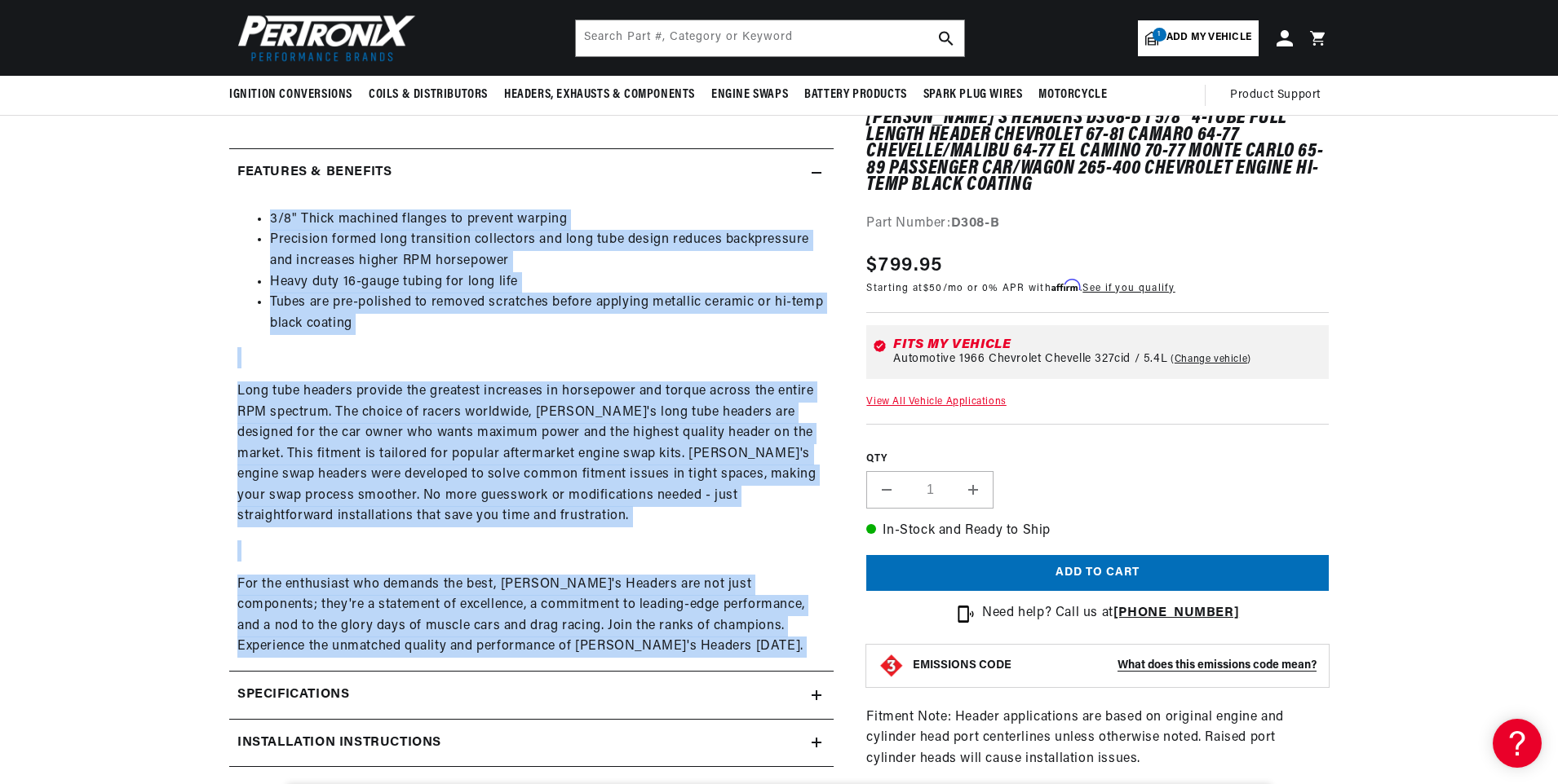
scroll to position [0, 0]
click at [818, 169] on icon at bounding box center [816, 173] width 10 height 10
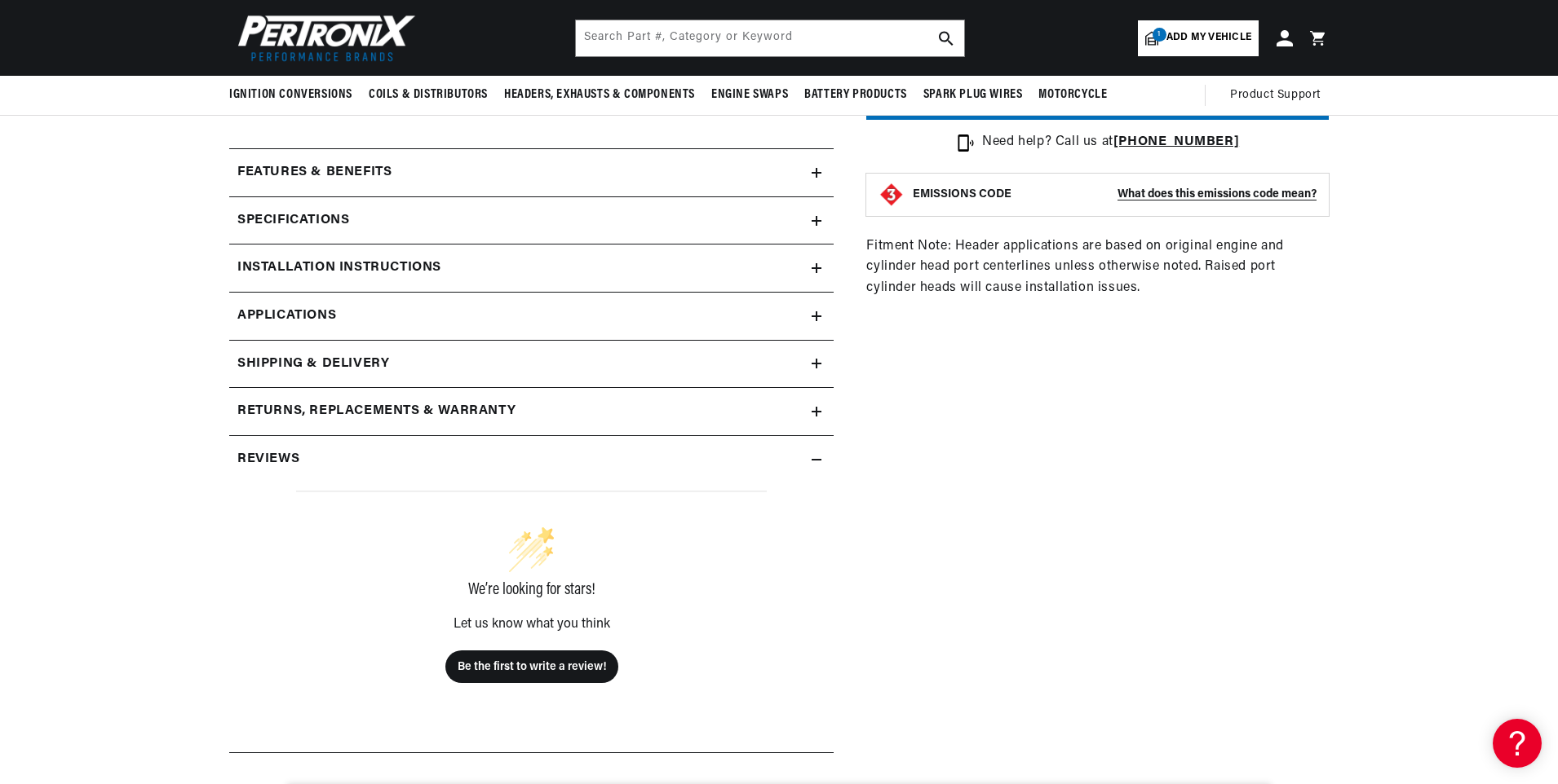
click at [816, 216] on icon at bounding box center [816, 221] width 10 height 10
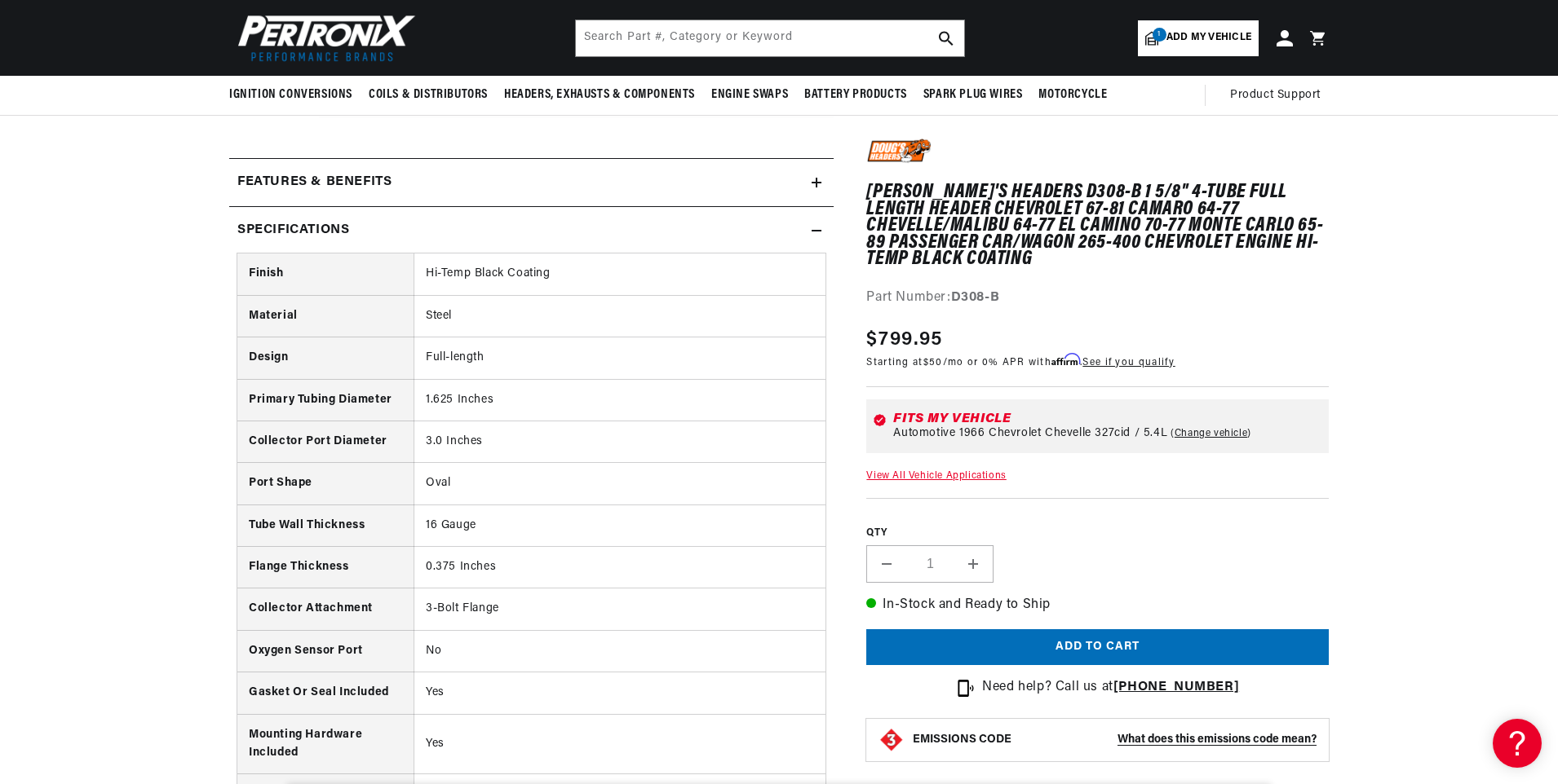
scroll to position [570, 0]
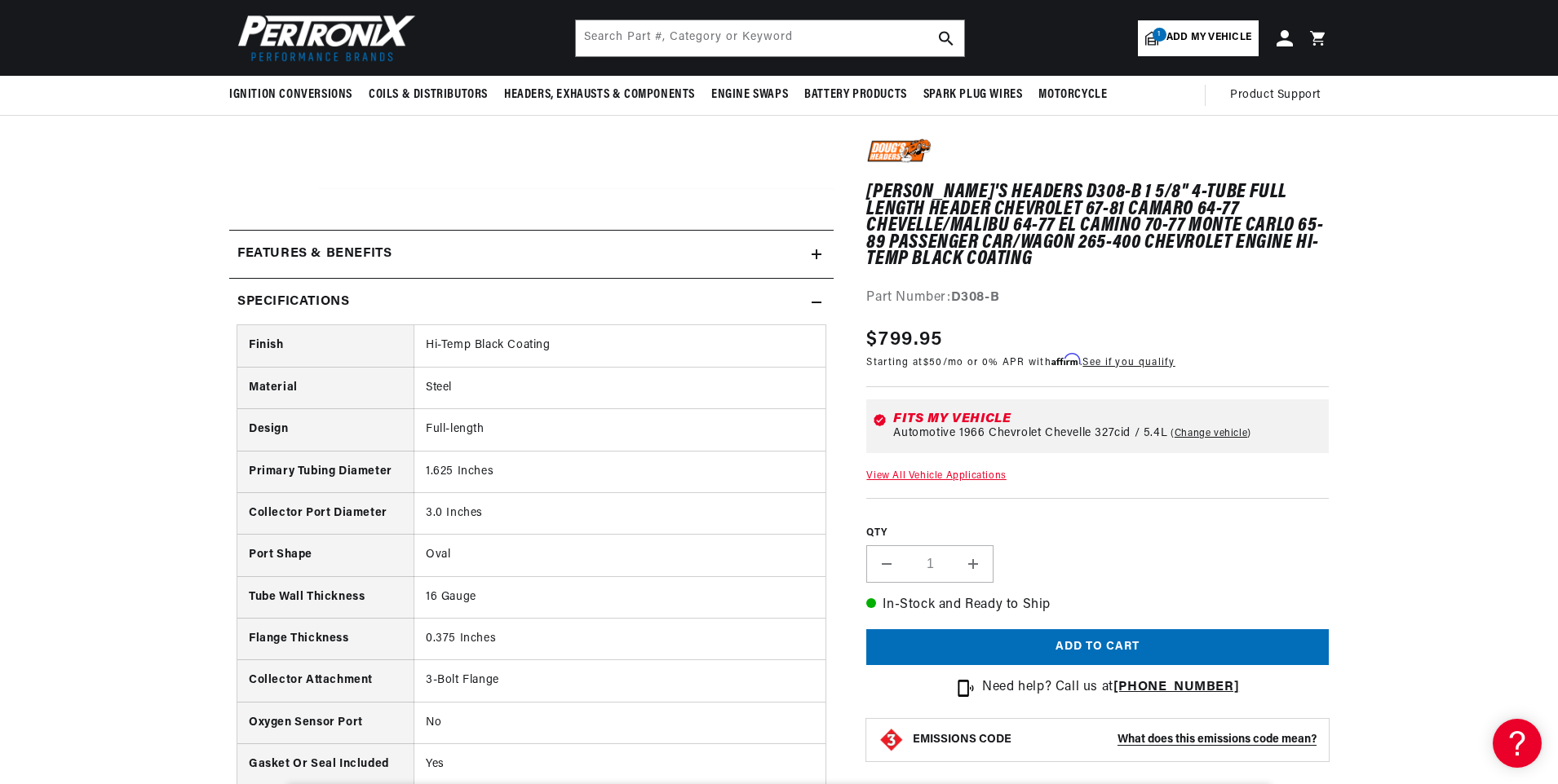
click at [816, 296] on summary "Specifications" at bounding box center [531, 302] width 605 height 47
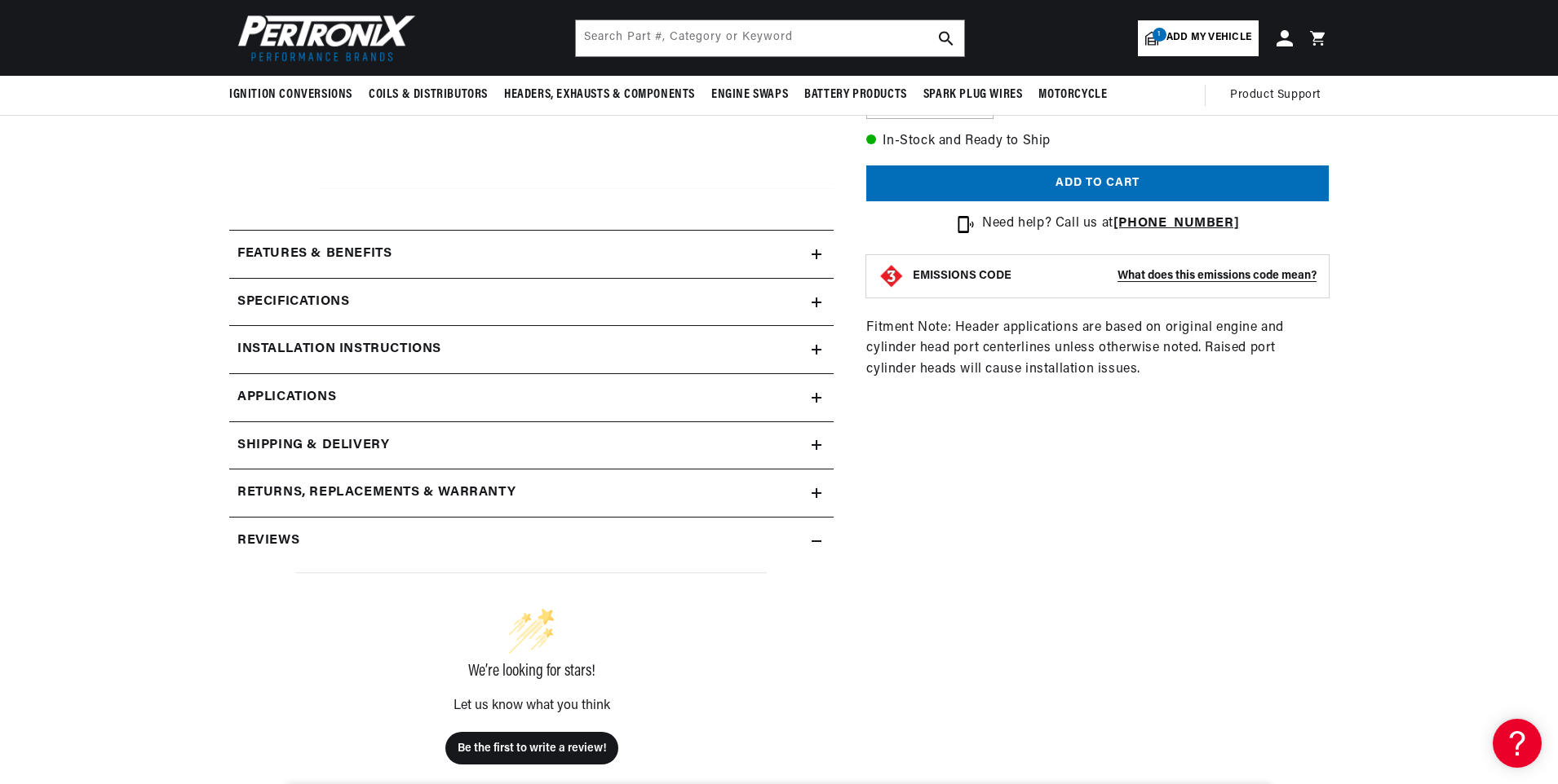
scroll to position [0, 0]
click at [816, 346] on icon at bounding box center [816, 350] width 0 height 10
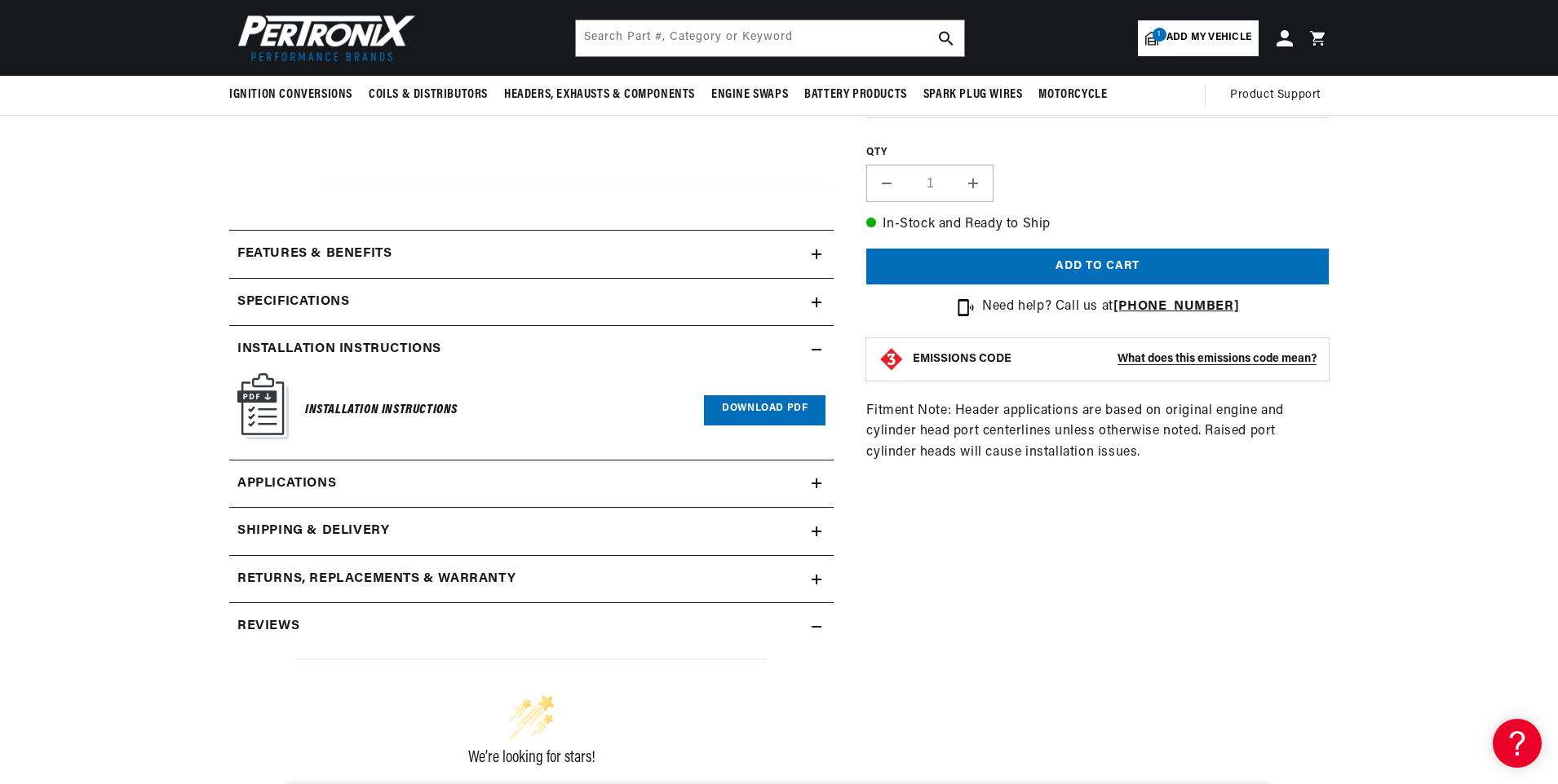
click at [816, 346] on icon at bounding box center [816, 350] width 10 height 10
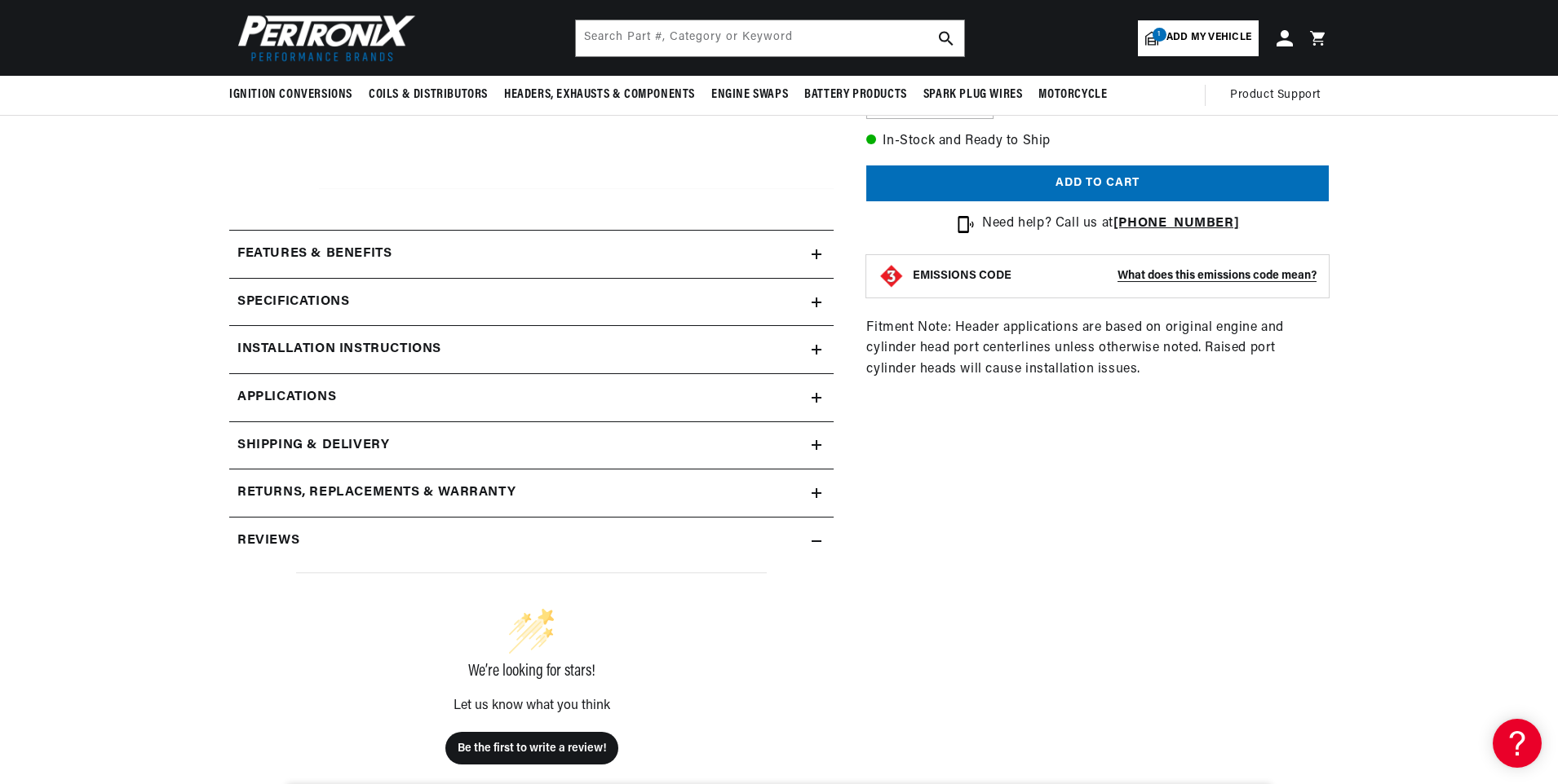
click at [813, 394] on icon at bounding box center [816, 398] width 10 height 10
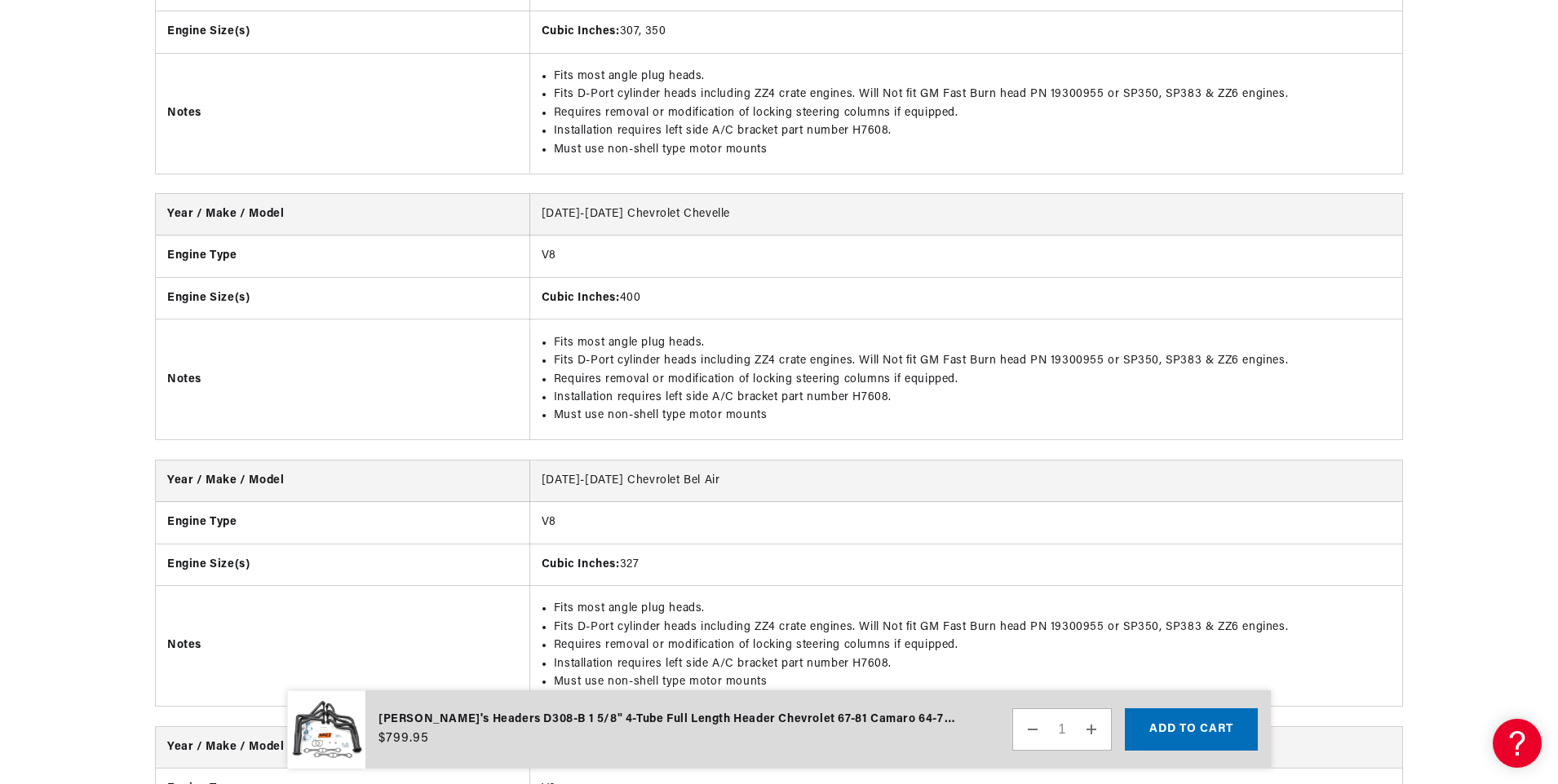
scroll to position [6529, 0]
